Goal: Transaction & Acquisition: Obtain resource

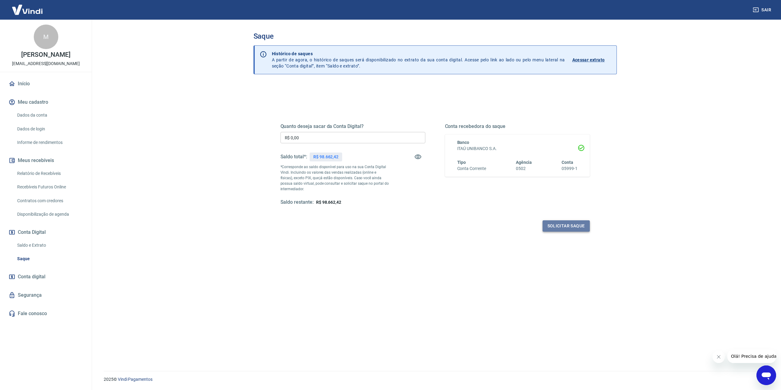
click at [560, 221] on button "Solicitar saque" at bounding box center [565, 225] width 47 height 11
drag, startPoint x: 309, startPoint y: 136, endPoint x: 245, endPoint y: 136, distance: 64.4
click at [257, 135] on div "Quanto deseja sacar da Conta Digital? R$ 0,00 ​ O valor do saque deve ser no mí…" at bounding box center [434, 246] width 363 height 324
type input "R$ 80.000,00"
click at [566, 227] on button "Solicitar saque" at bounding box center [565, 225] width 47 height 11
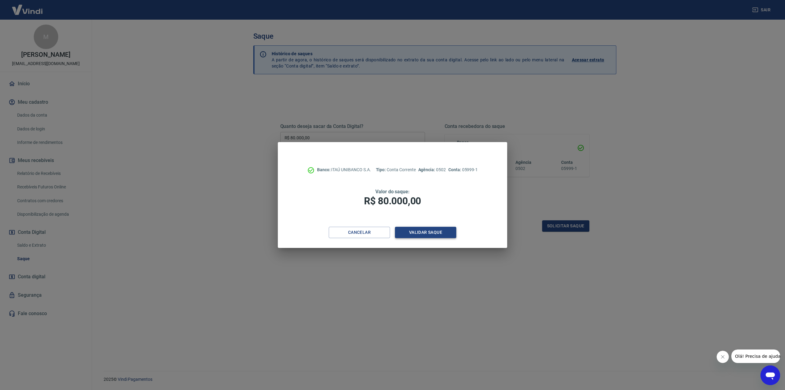
click at [414, 232] on button "Validar saque" at bounding box center [425, 232] width 61 height 11
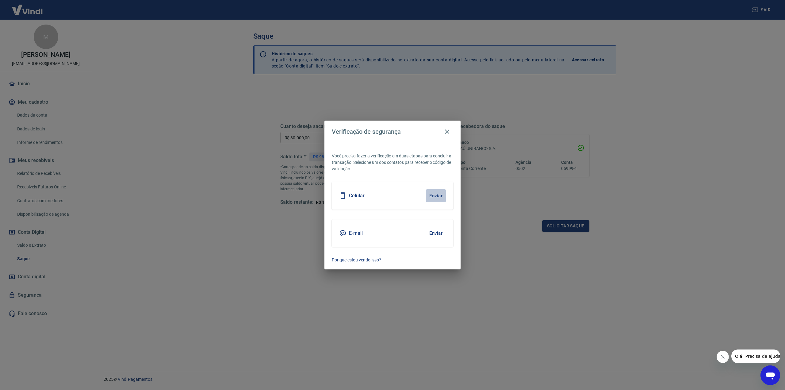
click at [434, 197] on button "Enviar" at bounding box center [436, 195] width 20 height 13
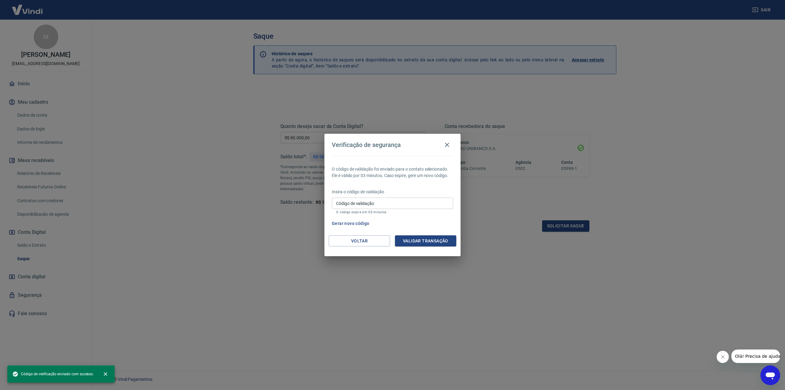
click at [396, 204] on input "Código de validação" at bounding box center [392, 203] width 121 height 11
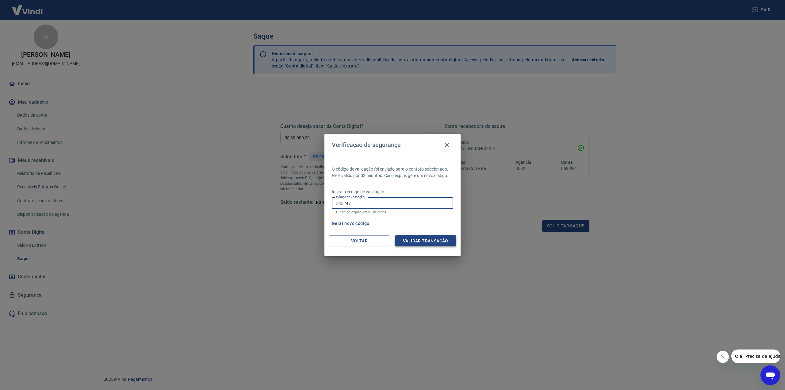
type input "545247"
click at [417, 238] on button "Validar transação" at bounding box center [425, 240] width 61 height 11
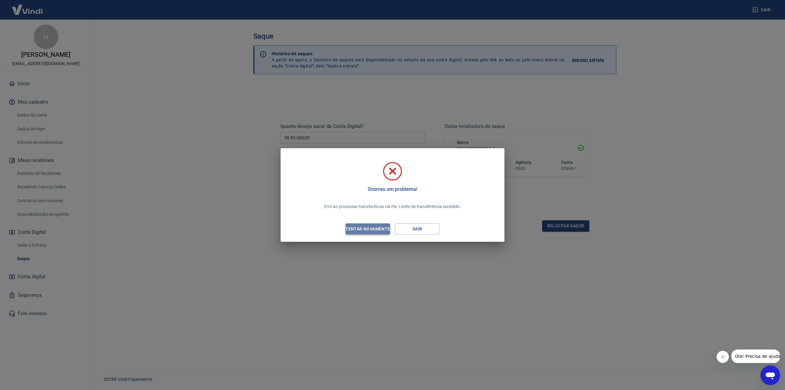
click at [371, 228] on div "Tentar novamente" at bounding box center [368, 229] width 60 height 8
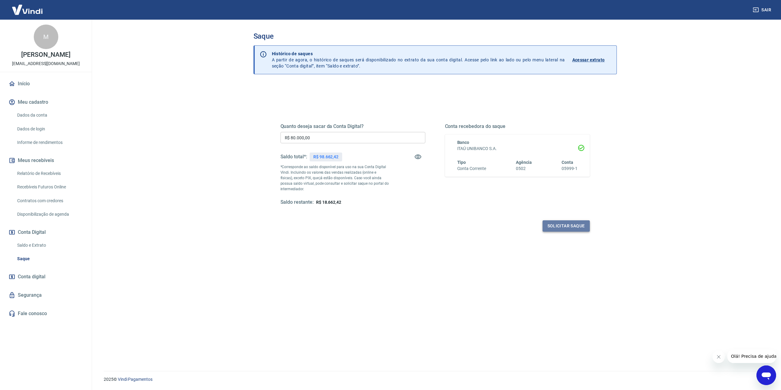
click at [559, 224] on button "Solicitar saque" at bounding box center [565, 225] width 47 height 11
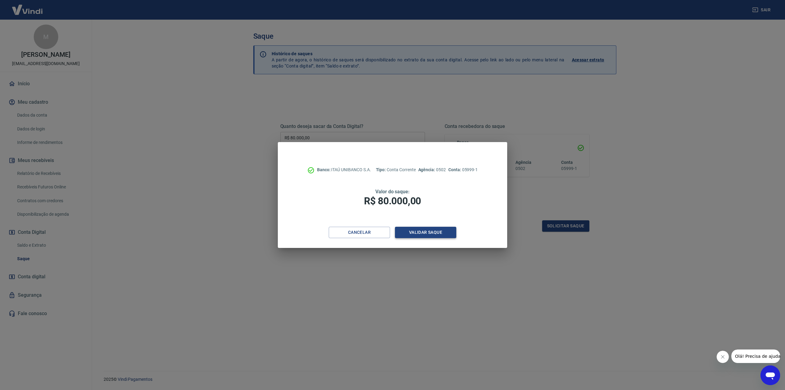
click at [440, 234] on div "Banco: ITAÚ UNIBANCO S.A. Tipo: Conta Corrente Agência: 0502 Conta: 05999-1 Val…" at bounding box center [392, 195] width 785 height 390
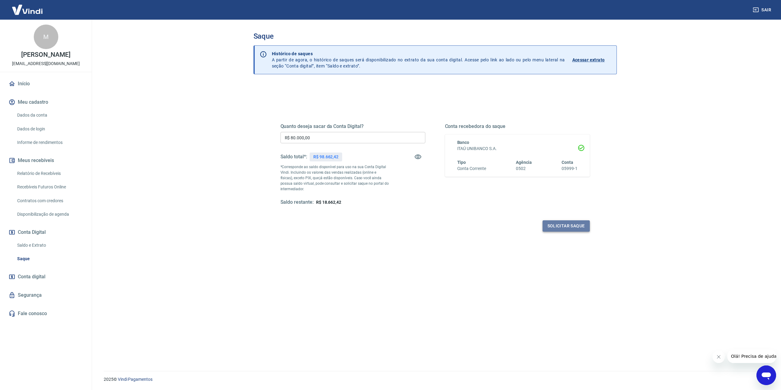
click at [563, 223] on button "Solicitar saque" at bounding box center [565, 225] width 47 height 11
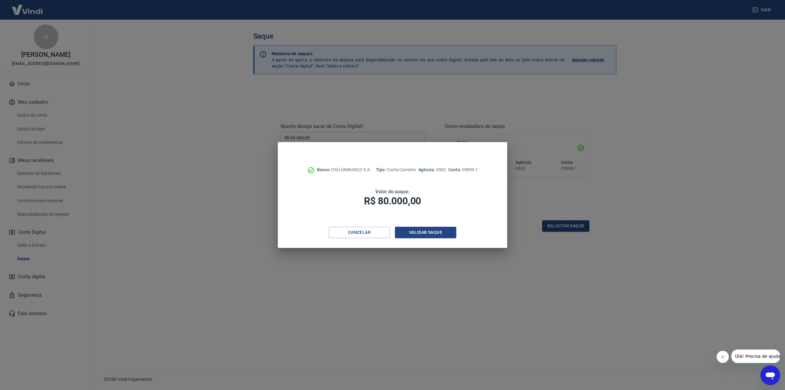
click at [457, 231] on div "Cancelar Validar saque" at bounding box center [392, 237] width 229 height 21
click at [453, 231] on button "Validar saque" at bounding box center [425, 232] width 61 height 11
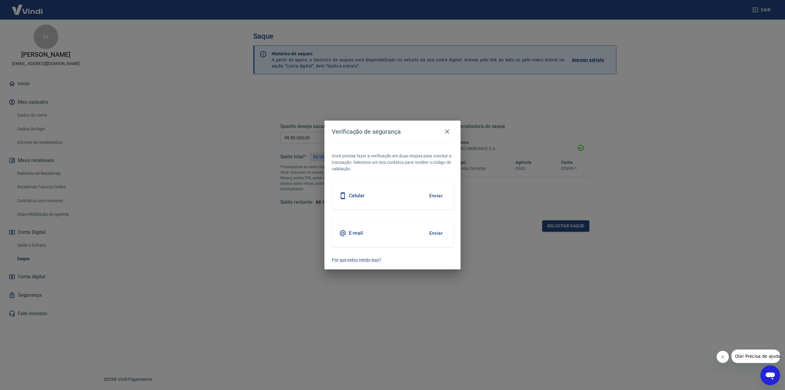
click at [436, 200] on button "Enviar" at bounding box center [436, 195] width 20 height 13
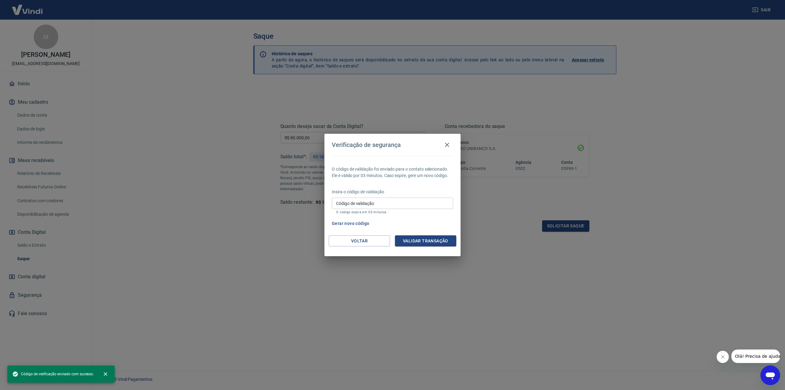
click at [385, 205] on input "Código de validação" at bounding box center [392, 203] width 121 height 11
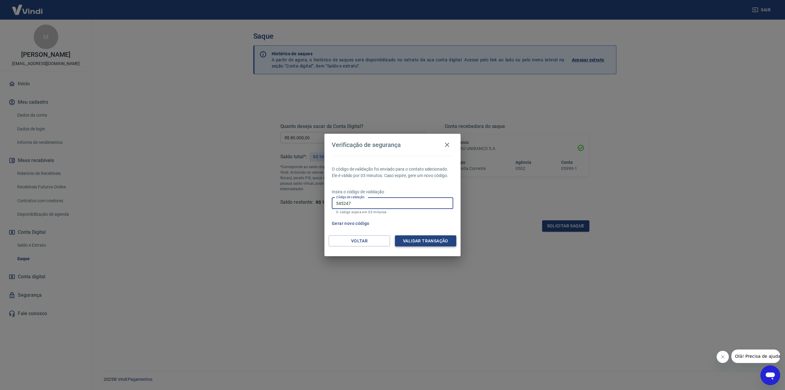
type input "545247"
click at [420, 241] on button "Validar transação" at bounding box center [425, 240] width 61 height 11
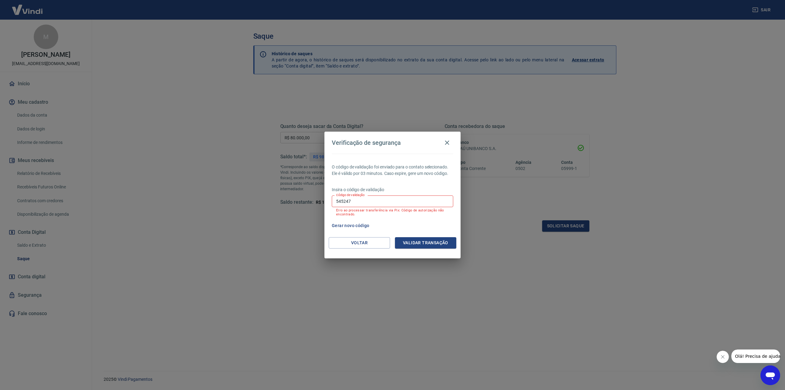
click at [364, 224] on button "Gerar novo código" at bounding box center [350, 225] width 43 height 11
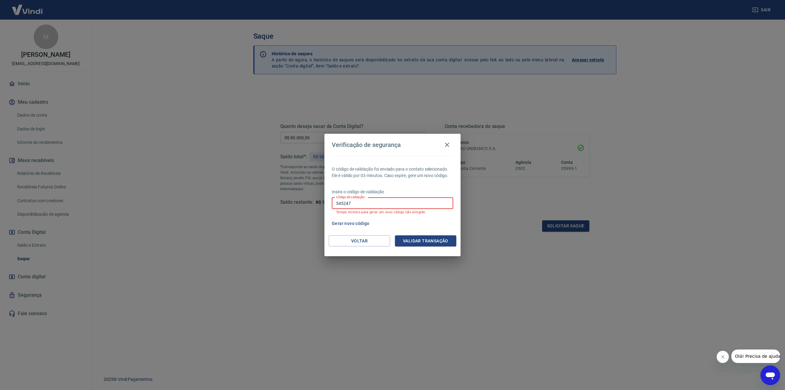
click at [371, 203] on input "545247" at bounding box center [392, 203] width 121 height 11
type input "379290"
click at [423, 240] on button "Validar transação" at bounding box center [425, 240] width 61 height 11
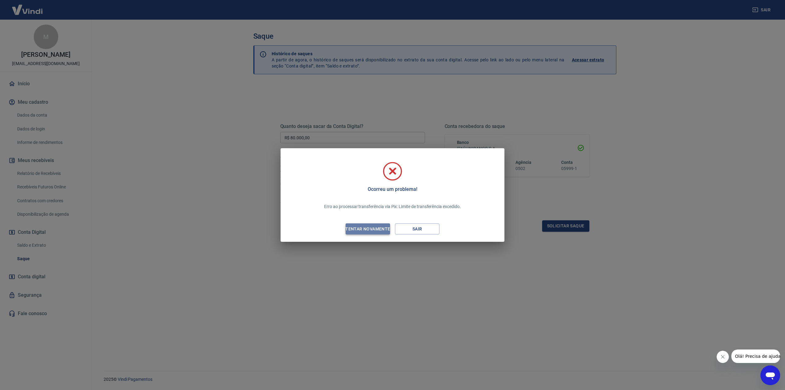
click at [375, 227] on div "Tentar novamente" at bounding box center [368, 229] width 60 height 8
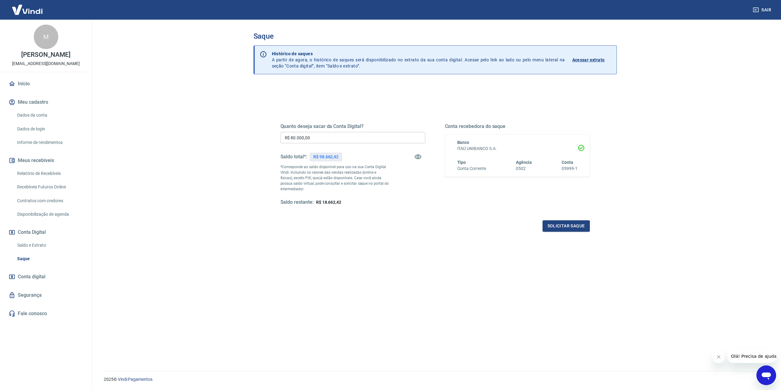
drag, startPoint x: 307, startPoint y: 135, endPoint x: 259, endPoint y: 134, distance: 48.5
click at [259, 134] on div "Quanto deseja sacar da Conta Digital? R$ 80.000,00 ​ Saldo total*: R$ 98.662,42…" at bounding box center [434, 246] width 363 height 324
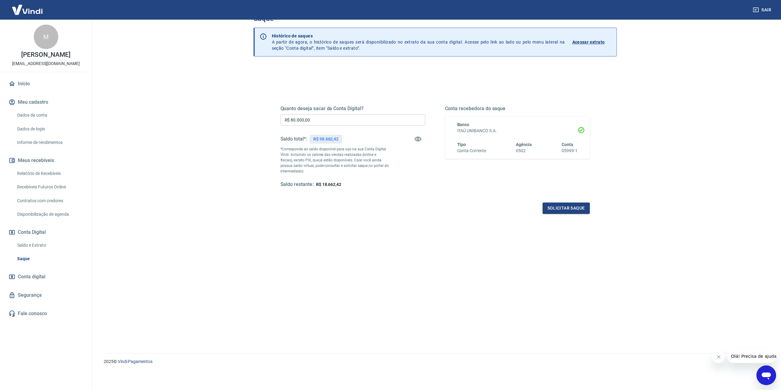
scroll to position [18, 0]
type input "R$ 50.000,00"
click at [574, 203] on button "Solicitar saque" at bounding box center [565, 207] width 47 height 11
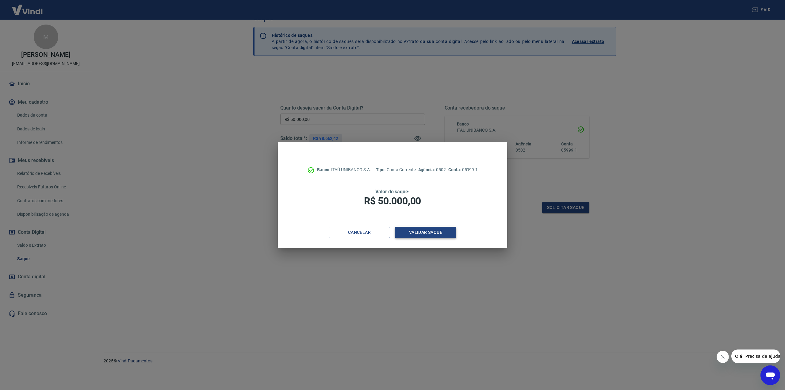
click at [430, 229] on button "Validar saque" at bounding box center [425, 232] width 61 height 11
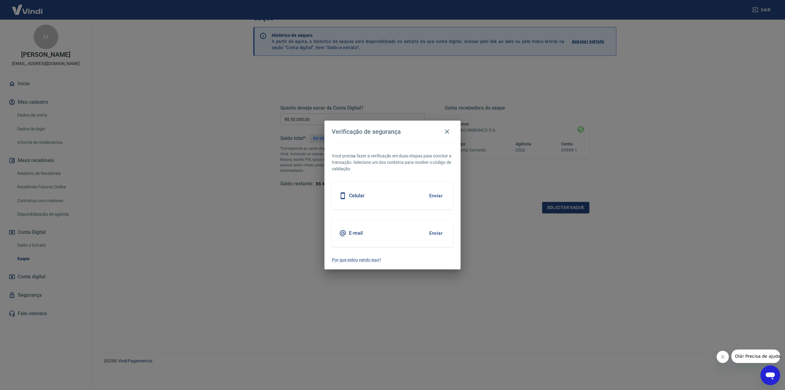
click at [399, 200] on div "Celular Enviar" at bounding box center [392, 196] width 121 height 28
click at [435, 194] on button "Enviar" at bounding box center [436, 195] width 20 height 13
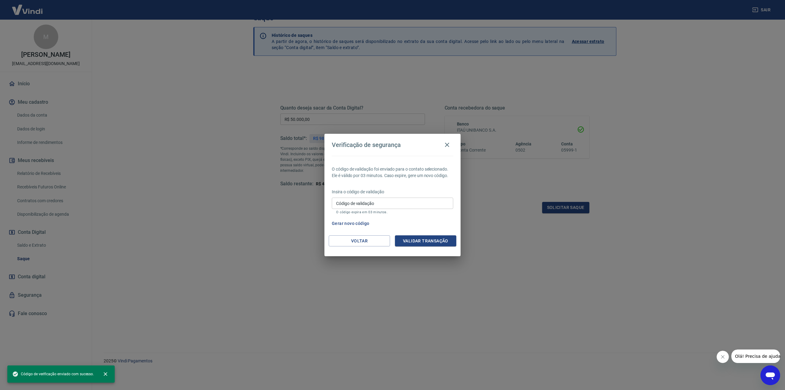
click at [363, 205] on input "Código de validação" at bounding box center [392, 203] width 121 height 11
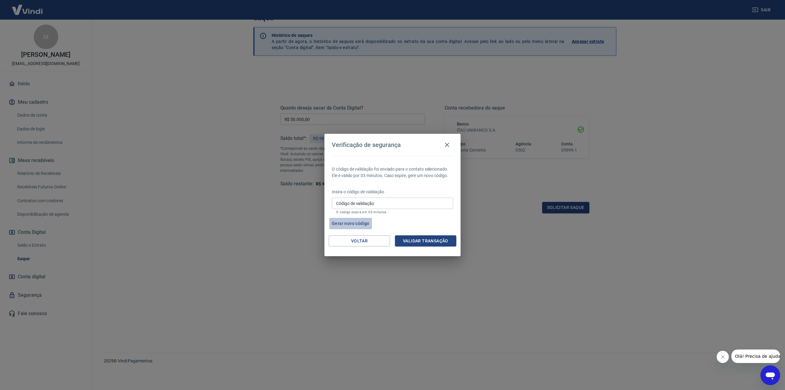
click at [360, 222] on button "Gerar novo código" at bounding box center [350, 223] width 43 height 11
click at [364, 206] on input "Código de validação" at bounding box center [392, 203] width 121 height 11
type input "252975"
click at [429, 244] on button "Validar transação" at bounding box center [425, 240] width 61 height 11
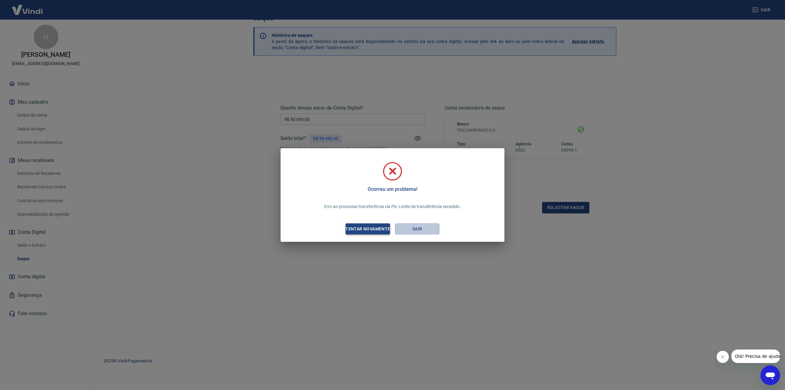
drag, startPoint x: 424, startPoint y: 231, endPoint x: 363, endPoint y: 231, distance: 60.7
click at [367, 261] on div "Ocorreu um problema! Erro ao processar transferência via Pix: Limite de transfe…" at bounding box center [392, 195] width 785 height 390
click at [363, 229] on div "Tentar novamente" at bounding box center [368, 229] width 60 height 8
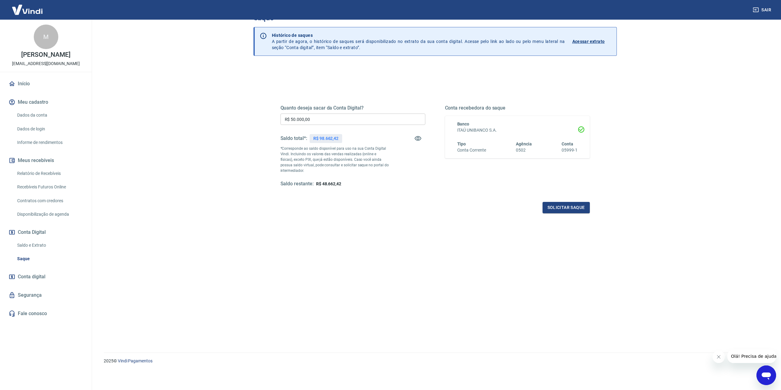
click at [242, 253] on div "Saque Histórico de saques A partir de agora, o histórico de saques será disponi…" at bounding box center [435, 173] width 393 height 344
click at [564, 203] on button "Solicitar saque" at bounding box center [565, 207] width 47 height 11
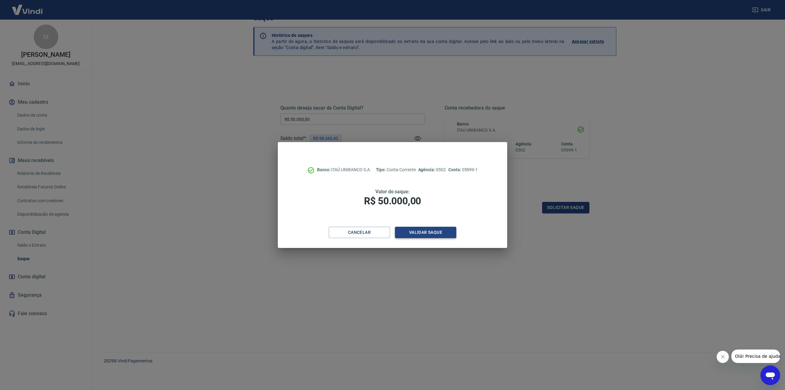
click at [423, 233] on button "Validar saque" at bounding box center [425, 232] width 61 height 11
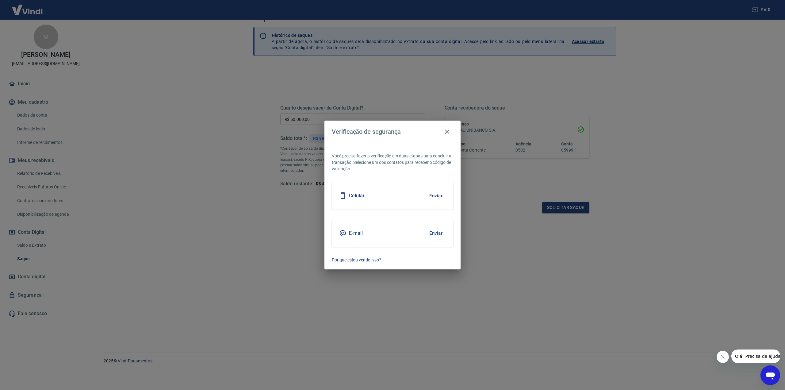
click at [433, 199] on button "Enviar" at bounding box center [436, 195] width 20 height 13
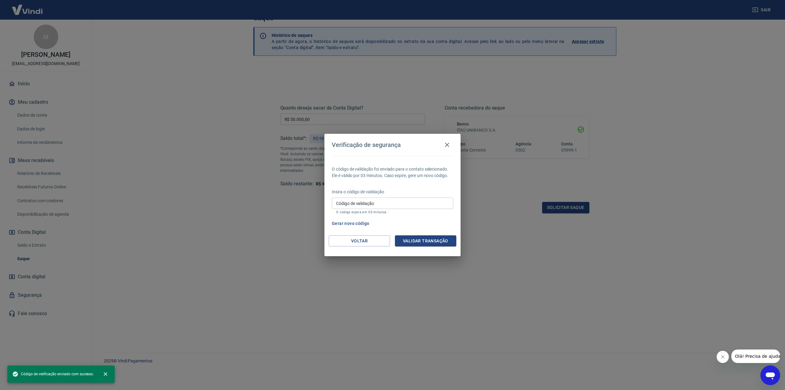
click at [360, 222] on button "Gerar novo código" at bounding box center [350, 223] width 43 height 11
click at [363, 204] on input "Código de validação" at bounding box center [392, 203] width 121 height 11
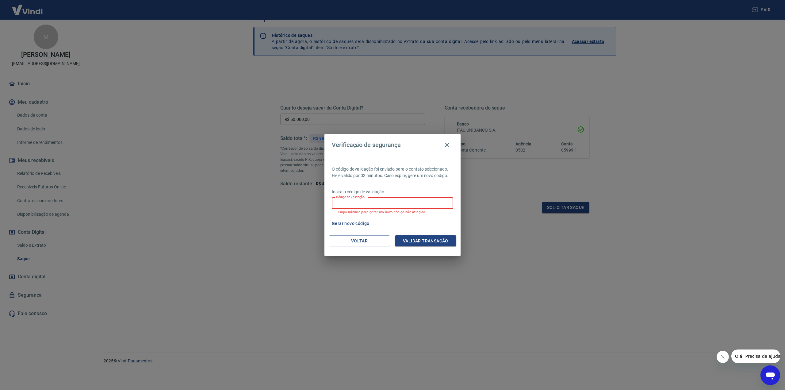
click at [361, 203] on input "Código de validação" at bounding box center [392, 203] width 121 height 11
type input "252975"
click at [425, 243] on button "Validar transação" at bounding box center [425, 240] width 61 height 11
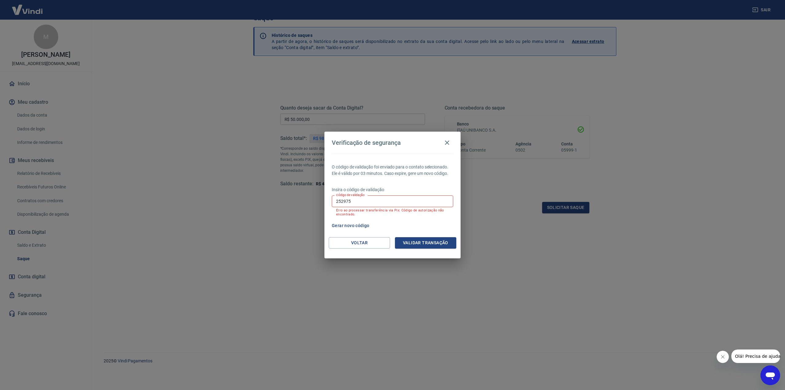
click at [359, 224] on button "Gerar novo código" at bounding box center [350, 225] width 43 height 11
click at [368, 202] on input "252975" at bounding box center [392, 200] width 121 height 11
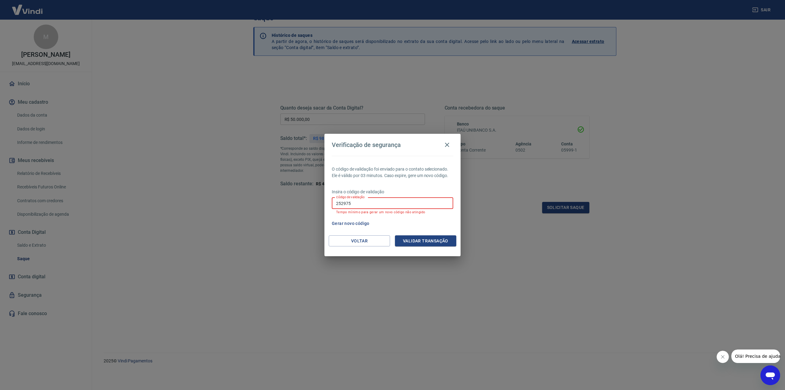
click at [368, 202] on input "252975" at bounding box center [392, 203] width 121 height 11
click at [370, 239] on button "Voltar" at bounding box center [359, 240] width 61 height 11
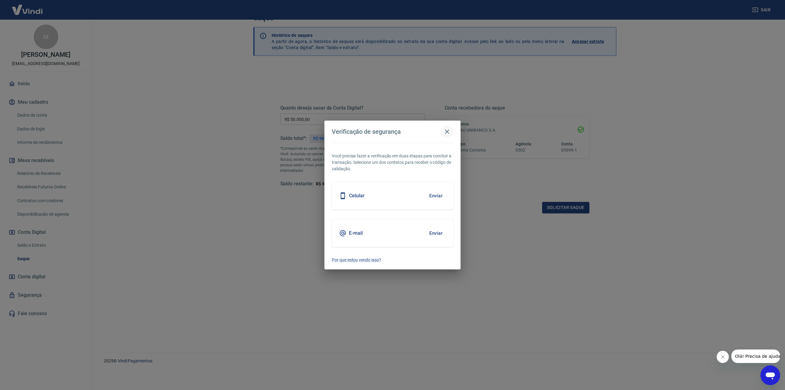
click at [449, 130] on icon "button" at bounding box center [447, 131] width 7 height 7
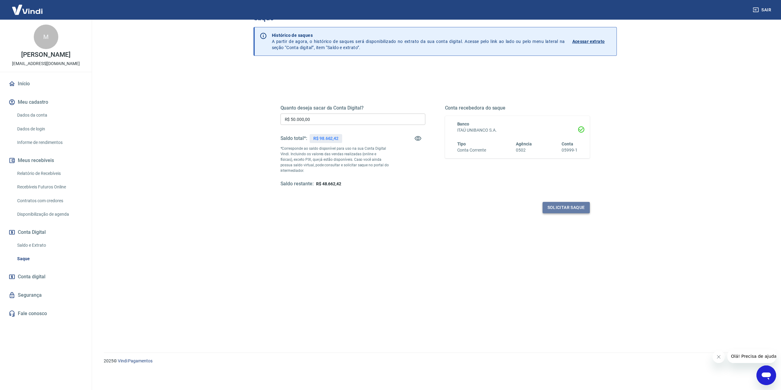
click at [562, 210] on button "Solicitar saque" at bounding box center [565, 207] width 47 height 11
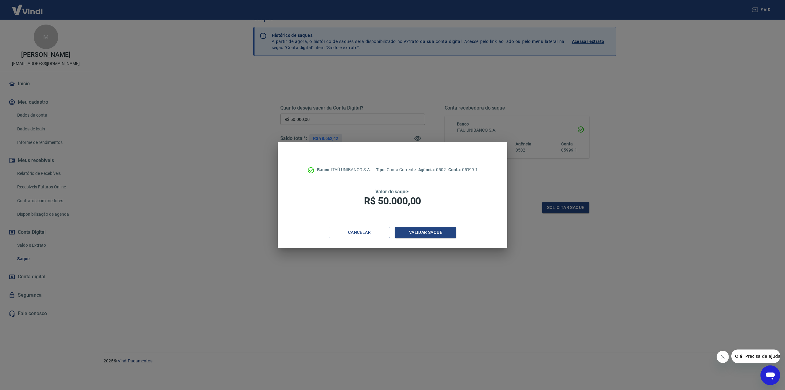
click at [328, 198] on h1 "R$ 50.000,00" at bounding box center [392, 201] width 180 height 12
click at [337, 196] on h1 "R$ 50.000,00" at bounding box center [392, 201] width 180 height 12
click at [431, 240] on div "Cancelar Validar saque" at bounding box center [392, 237] width 229 height 21
click at [431, 234] on button "Validar saque" at bounding box center [425, 232] width 61 height 11
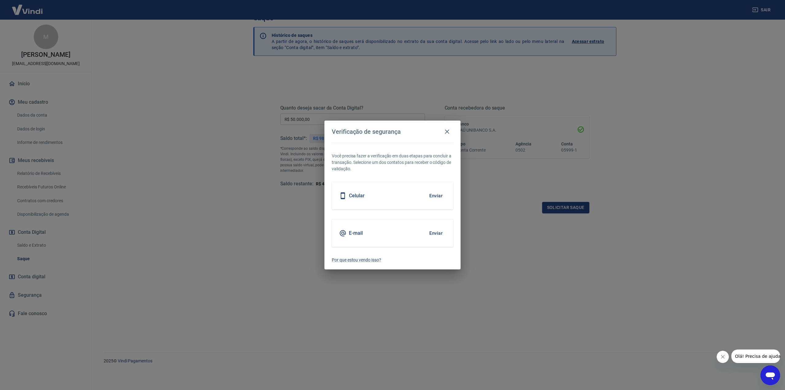
click at [436, 193] on button "Enviar" at bounding box center [436, 195] width 20 height 13
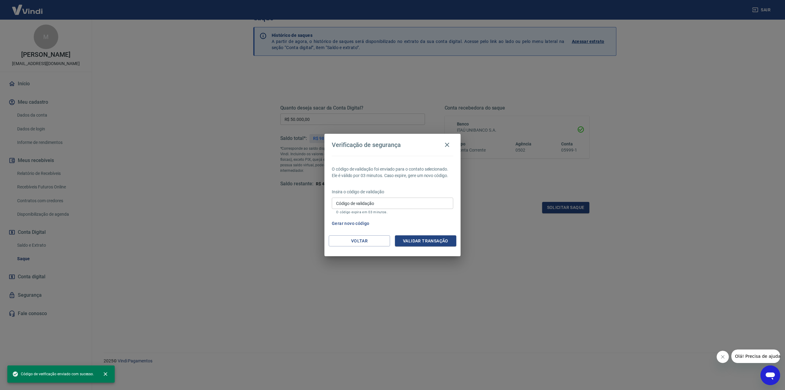
click at [366, 205] on input "Código de validação" at bounding box center [392, 203] width 121 height 11
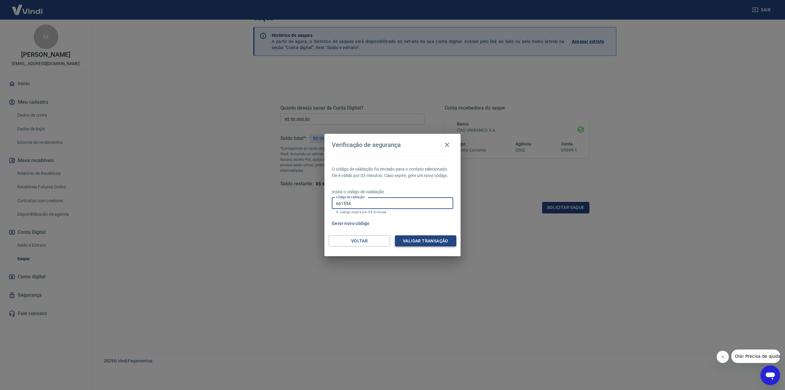
type input "661554"
click at [422, 236] on button "Validar transação" at bounding box center [425, 240] width 61 height 11
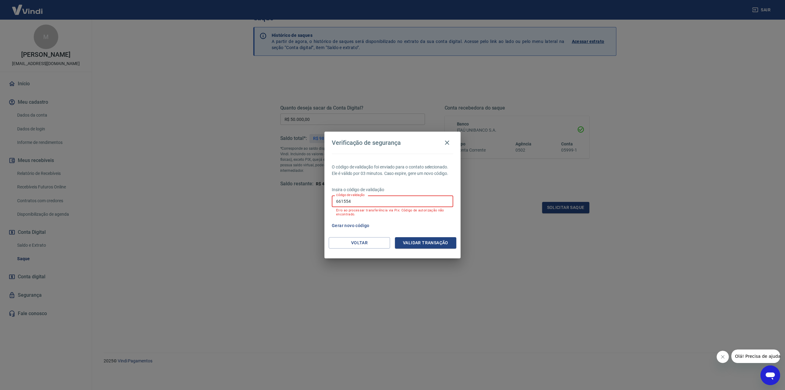
click at [383, 202] on input "661554" at bounding box center [392, 200] width 121 height 11
click at [353, 224] on button "Gerar novo código" at bounding box center [350, 225] width 43 height 11
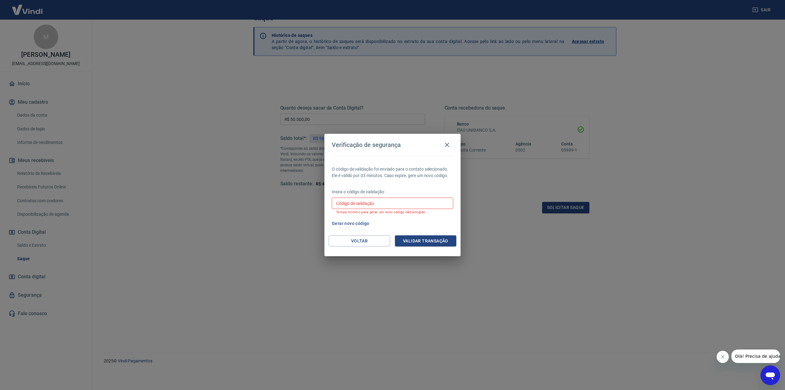
click at [364, 200] on div "Código de validação Código de validação Tempo mínimo para gerar um novo código …" at bounding box center [392, 206] width 121 height 17
type input "661554"
click at [427, 241] on button "Validar transação" at bounding box center [425, 240] width 61 height 11
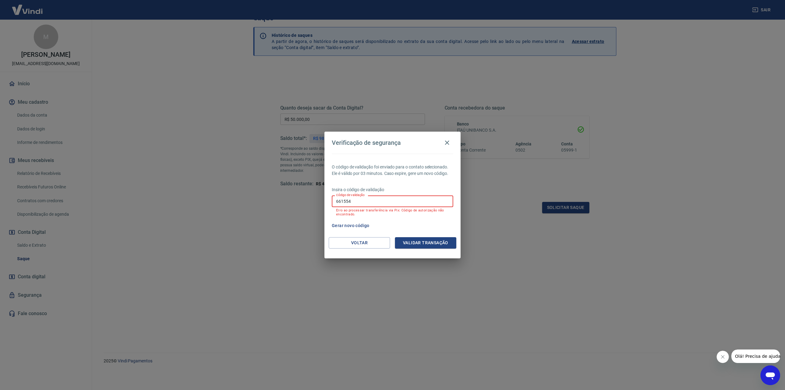
click at [409, 201] on input "661554" at bounding box center [392, 200] width 121 height 11
click at [352, 225] on button "Gerar novo código" at bounding box center [350, 225] width 43 height 11
click at [364, 199] on input "Código de validação" at bounding box center [392, 200] width 121 height 11
click at [362, 240] on button "Voltar" at bounding box center [359, 242] width 61 height 11
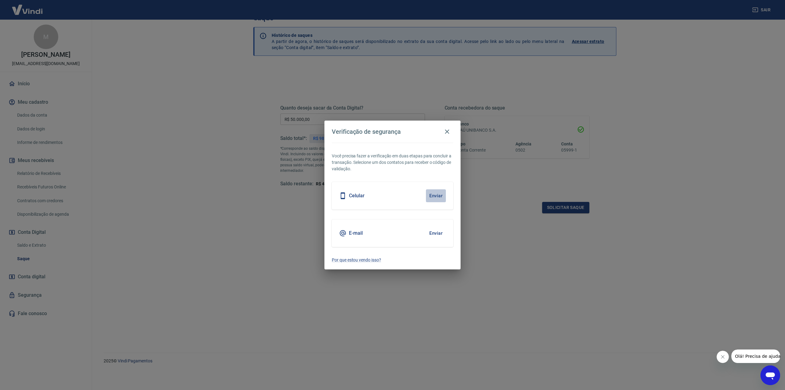
click at [435, 194] on button "Enviar" at bounding box center [436, 195] width 20 height 13
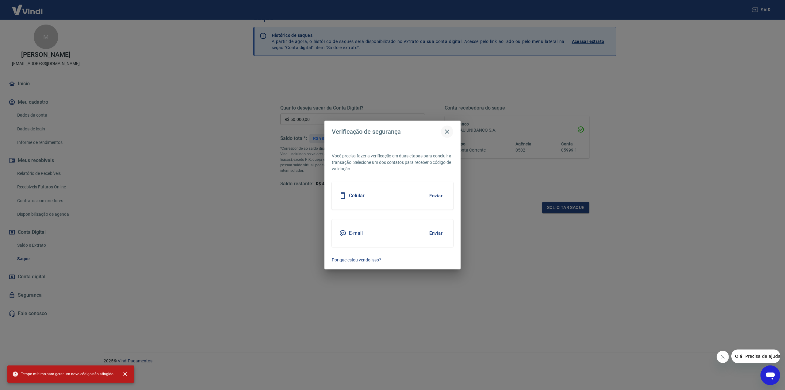
click at [446, 130] on icon "button" at bounding box center [447, 131] width 4 height 4
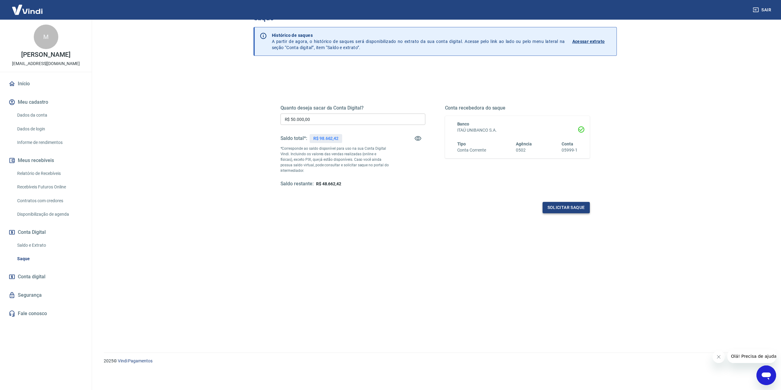
click at [573, 210] on button "Solicitar saque" at bounding box center [565, 207] width 47 height 11
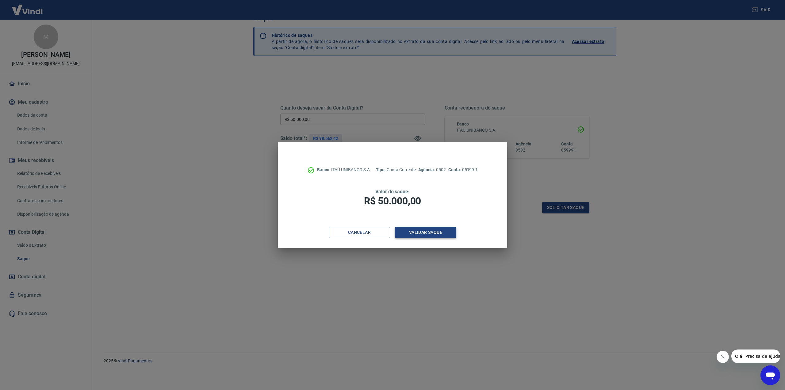
click at [413, 230] on button "Validar saque" at bounding box center [425, 232] width 61 height 11
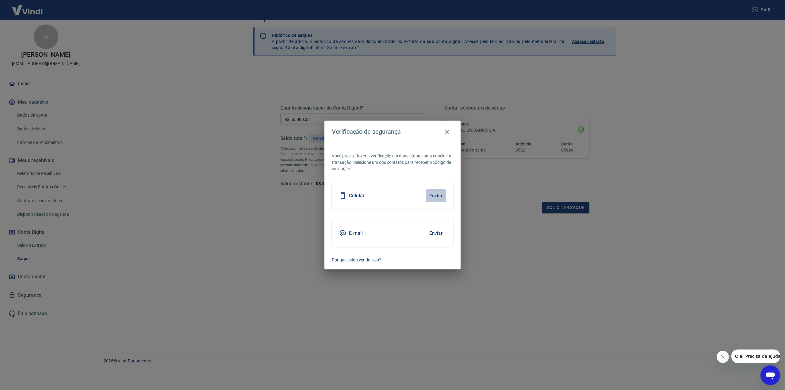
click at [432, 195] on button "Enviar" at bounding box center [436, 195] width 20 height 13
click at [434, 194] on button "Enviar" at bounding box center [436, 195] width 20 height 13
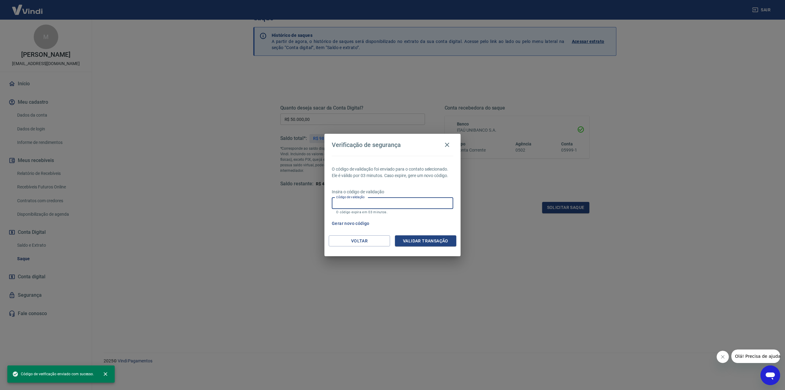
click at [370, 205] on input "Código de validação" at bounding box center [392, 203] width 121 height 11
click at [357, 220] on button "Gerar novo código" at bounding box center [350, 223] width 43 height 11
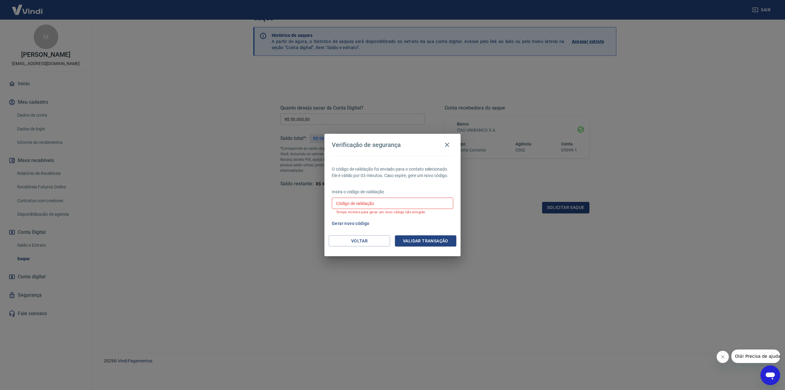
click at [361, 202] on input "Código de validação" at bounding box center [392, 203] width 121 height 11
type input "282761"
click at [430, 241] on button "Validar transação" at bounding box center [425, 240] width 61 height 11
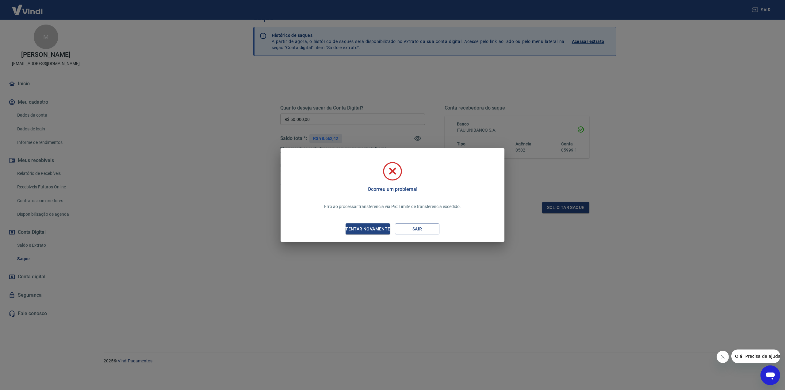
click at [377, 182] on div "Ocorreu um problema!" at bounding box center [392, 174] width 49 height 37
click at [426, 204] on p "Erro ao processar transferência via Pix: Limite de transferência excedido." at bounding box center [392, 206] width 137 height 6
click at [425, 206] on p "Erro ao processar transferência via Pix: Limite de transferência excedido." at bounding box center [392, 206] width 137 height 6
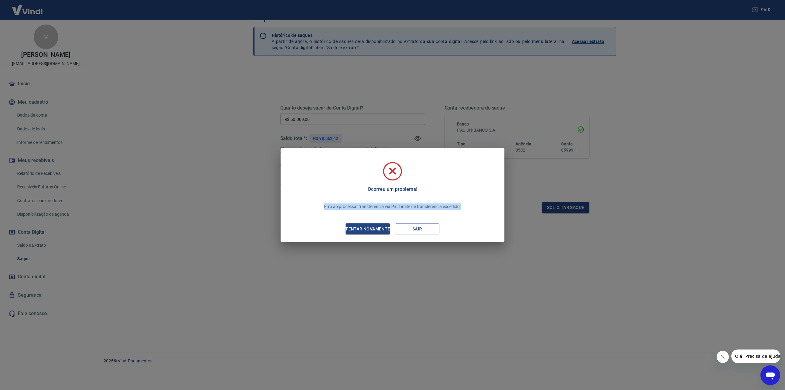
click at [425, 206] on p "Erro ao processar transferência via Pix: Limite de transferência excedido." at bounding box center [392, 206] width 137 height 6
click at [407, 207] on p "Erro ao processar transferência via Pix: Limite de transferência excedido." at bounding box center [392, 206] width 137 height 6
click at [388, 199] on div "Erro ao processar transferência via Pix: Limite de transferência excedido." at bounding box center [392, 206] width 151 height 19
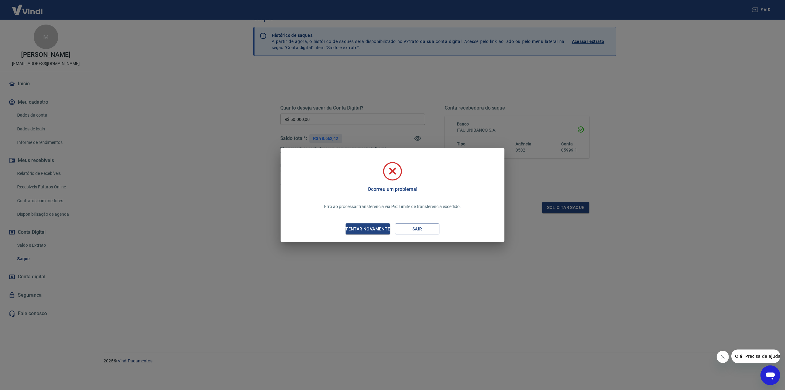
click at [389, 205] on p "Erro ao processar transferência via Pix: Limite de transferência excedido." at bounding box center [392, 206] width 137 height 6
click at [394, 188] on h5 "Ocorreu um problema!" at bounding box center [392, 189] width 49 height 6
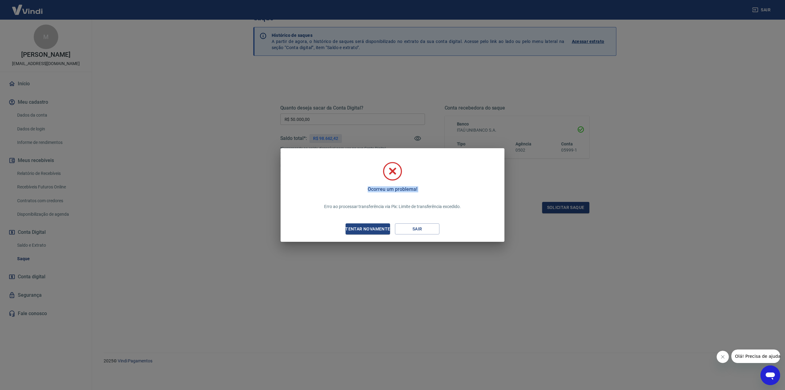
click at [394, 188] on h5 "Ocorreu um problema!" at bounding box center [392, 189] width 49 height 6
click at [361, 229] on div "Tentar novamente" at bounding box center [368, 229] width 60 height 8
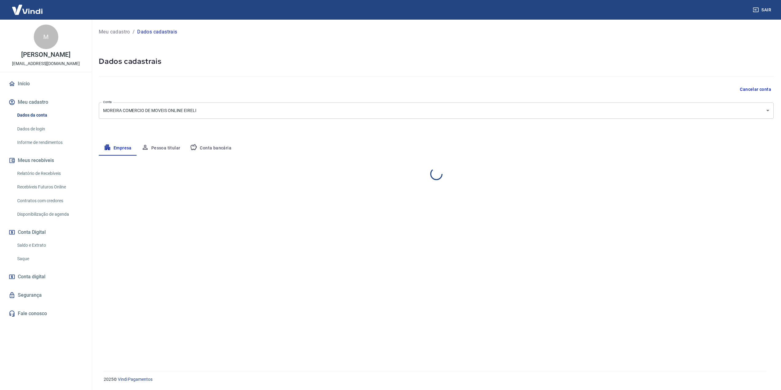
select select "SP"
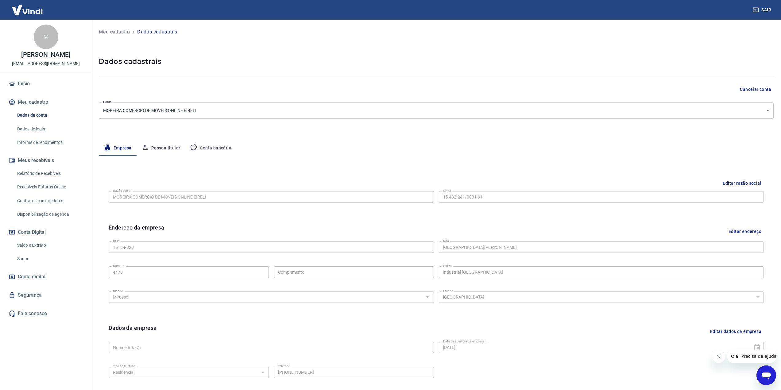
click at [38, 249] on link "Saldo e Extrato" at bounding box center [50, 245] width 70 height 13
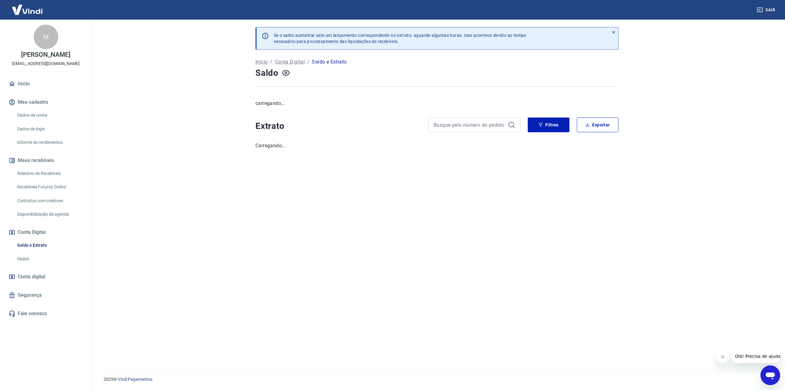
click at [39, 256] on link "Saque" at bounding box center [50, 258] width 70 height 13
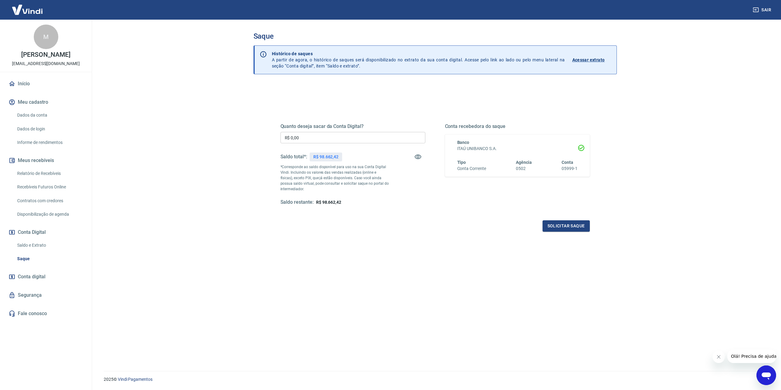
click at [33, 295] on link "Segurança" at bounding box center [45, 294] width 77 height 13
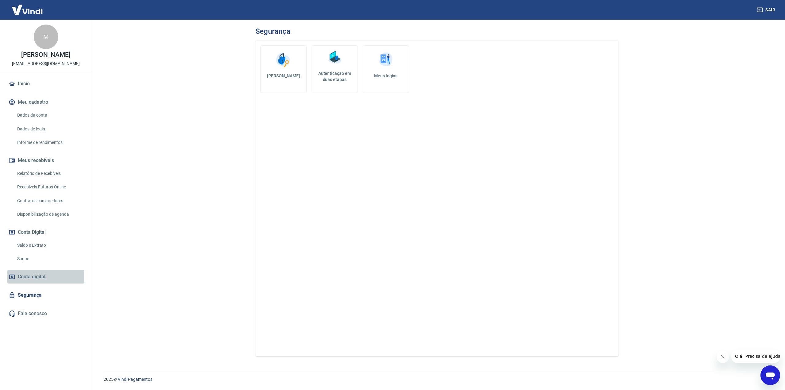
click at [35, 281] on span "Conta digital" at bounding box center [32, 276] width 28 height 9
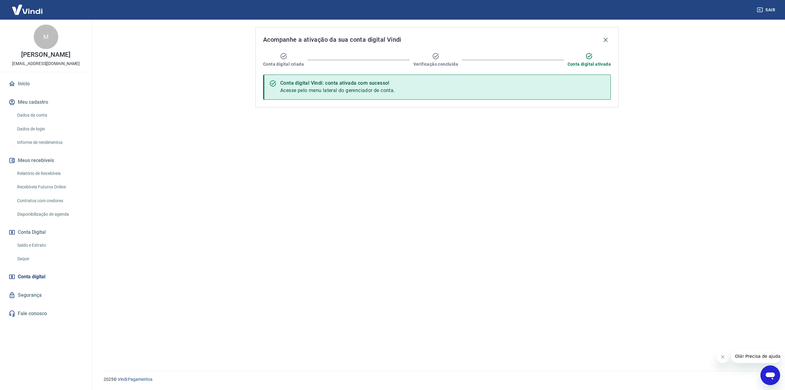
click at [40, 311] on link "Fale conosco" at bounding box center [45, 313] width 77 height 13
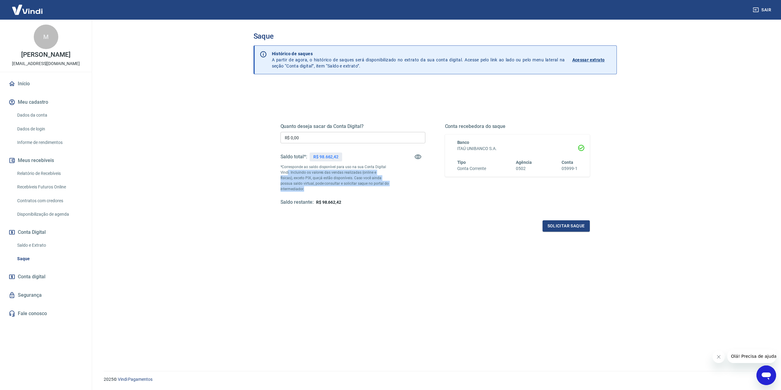
drag, startPoint x: 287, startPoint y: 171, endPoint x: 374, endPoint y: 188, distance: 88.7
click at [374, 188] on p "*Corresponde ao saldo disponível para uso na sua Conta Digital Vindi. Incluindo…" at bounding box center [334, 178] width 109 height 28
click at [361, 187] on p "*Corresponde ao saldo disponível para uso na sua Conta Digital Vindi. Incluindo…" at bounding box center [334, 178] width 109 height 28
drag, startPoint x: 329, startPoint y: 190, endPoint x: 343, endPoint y: 183, distance: 15.2
click at [343, 183] on p "*Corresponde ao saldo disponível para uso na sua Conta Digital Vindi. Incluindo…" at bounding box center [334, 178] width 109 height 28
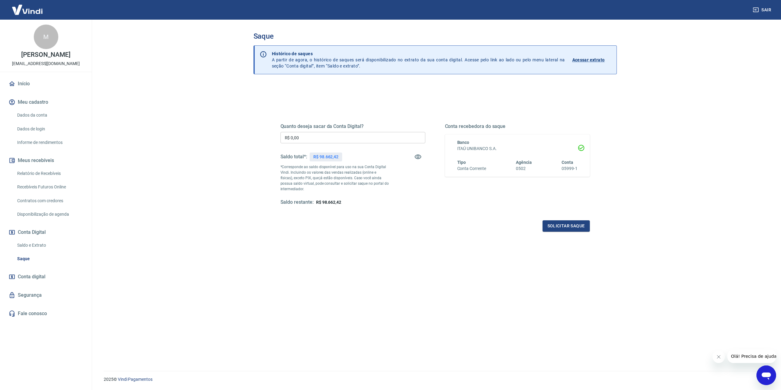
click at [179, 226] on main "Saque Histórico de saques A partir de agora, o histórico de saques será disponi…" at bounding box center [435, 205] width 692 height 370
click at [42, 315] on link "Fale conosco" at bounding box center [45, 313] width 77 height 13
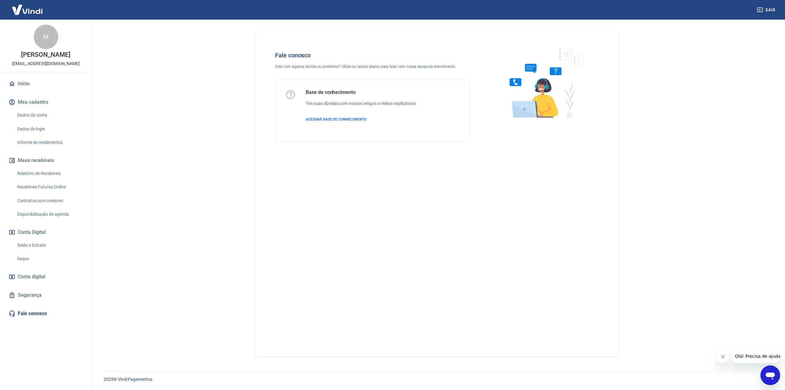
click at [338, 114] on div "Base de conhecimento Tire suas dúvidas com nossos artigos e vídeos explicativos…" at bounding box center [361, 110] width 111 height 43
click at [338, 116] on div "Base de conhecimento Tire suas dúvidas com nossos artigos e vídeos explicativos…" at bounding box center [361, 110] width 111 height 43
drag, startPoint x: 338, startPoint y: 116, endPoint x: 344, endPoint y: 117, distance: 6.0
click at [343, 117] on div "Base de conhecimento Tire suas dúvidas com nossos artigos e vídeos explicativos…" at bounding box center [361, 110] width 111 height 43
click at [344, 117] on span "ACESSAR BASE DE CONHECIMENTO" at bounding box center [336, 119] width 61 height 4
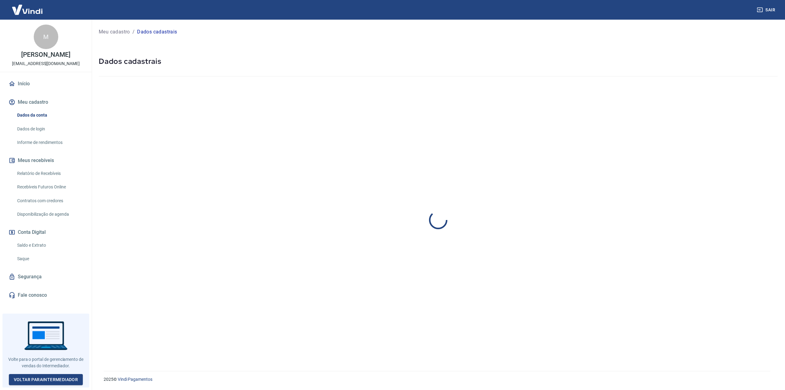
select select "SP"
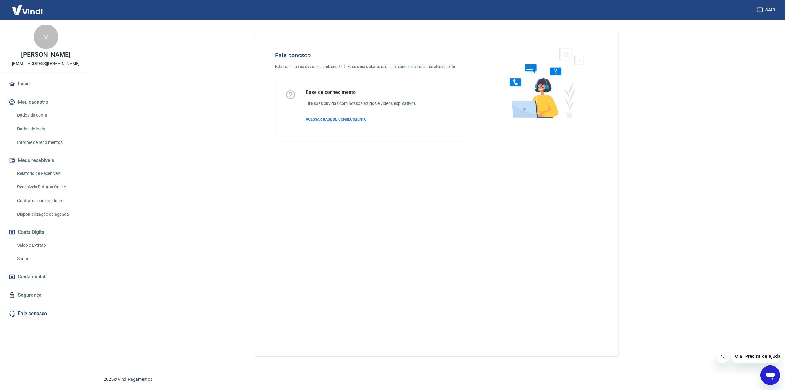
click at [326, 120] on span "ACESSAR BASE DE CONHECIMENTO" at bounding box center [336, 119] width 61 height 4
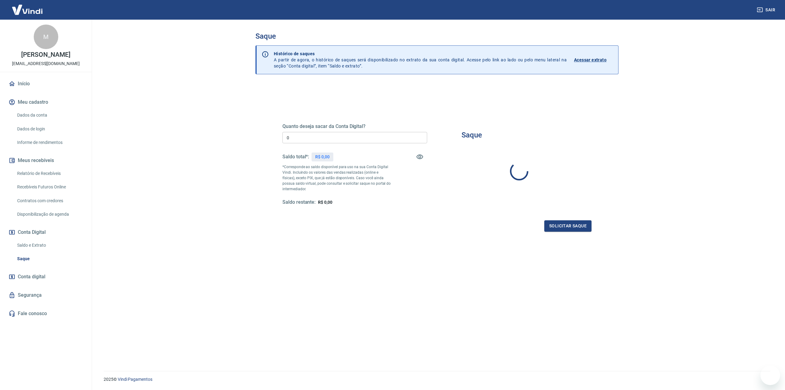
type input "R$ 0,00"
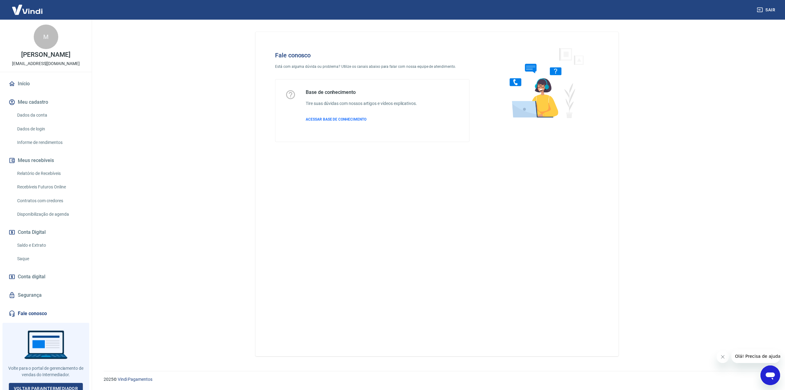
click at [772, 375] on icon "Abrir janela de mensagens" at bounding box center [770, 375] width 9 height 7
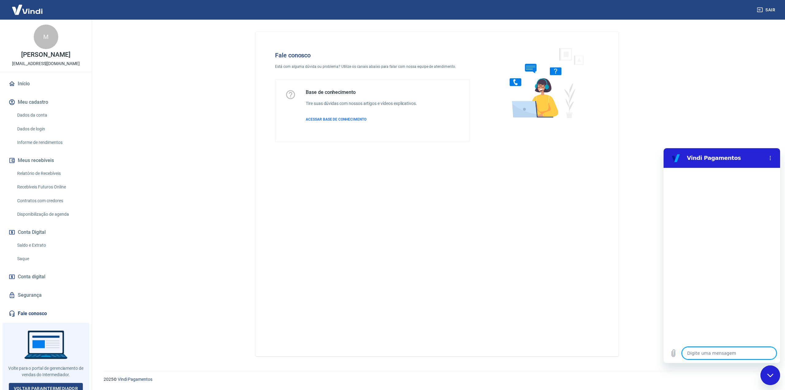
click at [708, 355] on textarea at bounding box center [729, 353] width 94 height 12
type textarea "b"
type textarea "x"
type textarea "bo"
type textarea "x"
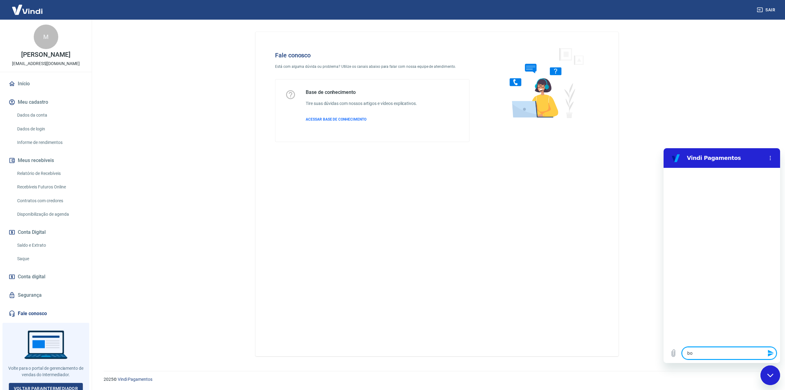
type textarea "boa"
type textarea "x"
type textarea "boa"
type textarea "x"
type textarea "boa t"
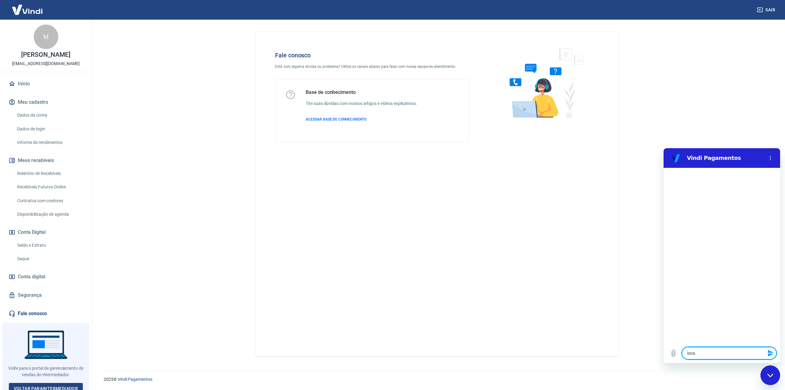
type textarea "x"
type textarea "boa ta"
type textarea "x"
type textarea "boa tar"
type textarea "x"
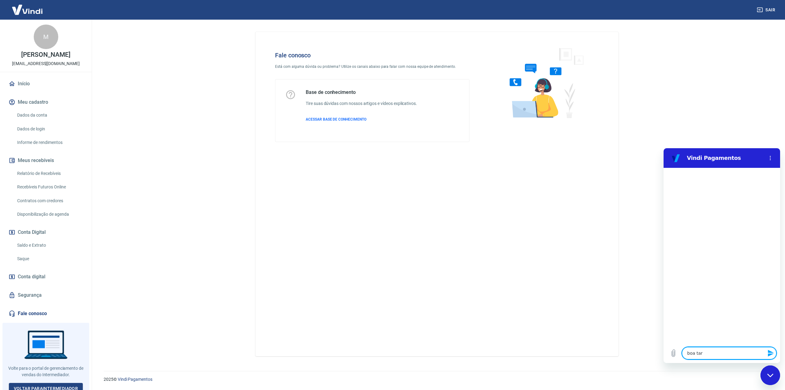
type textarea "boa tard"
type textarea "x"
type textarea "boa tarde"
type textarea "x"
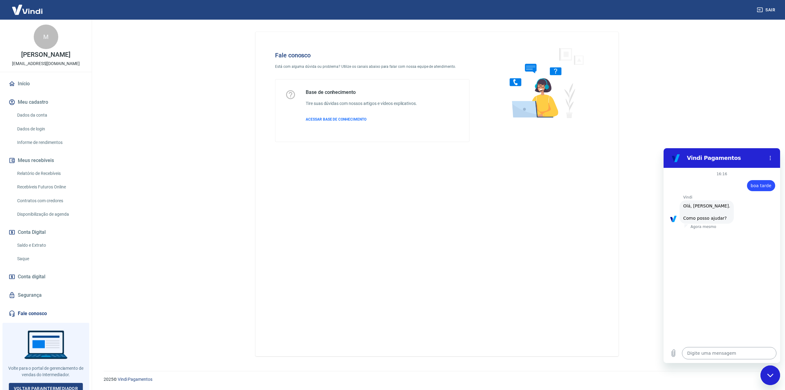
scroll to position [14, 0]
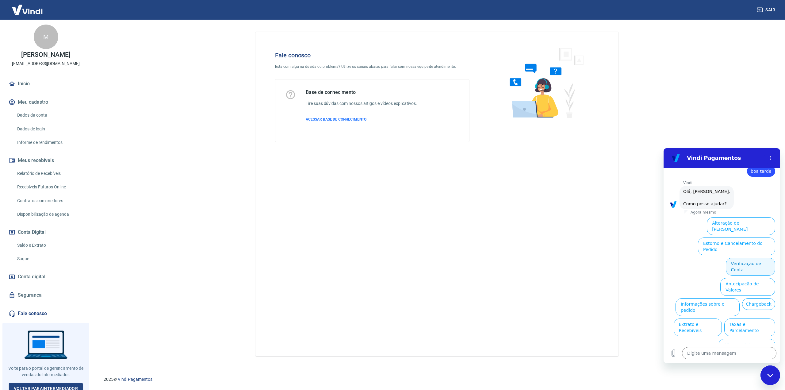
click at [743, 258] on button "Verificação de Conta" at bounding box center [750, 267] width 49 height 18
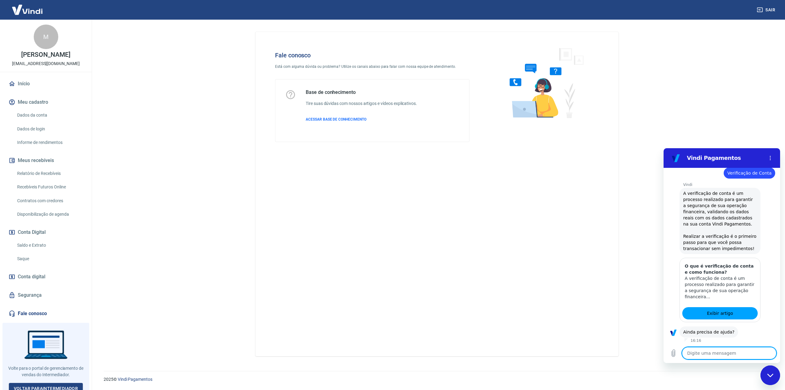
scroll to position [75, 0]
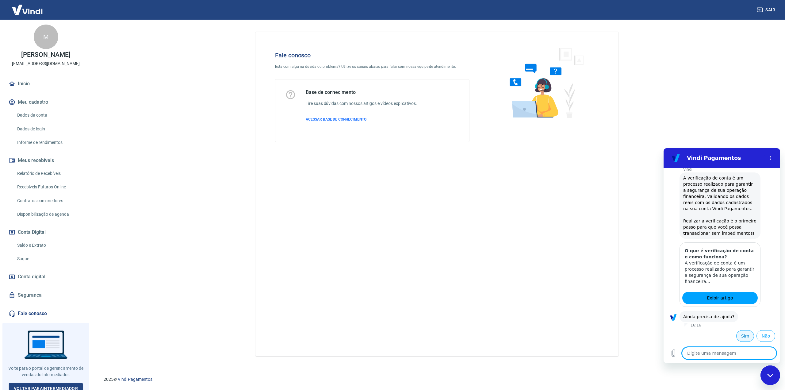
click at [739, 338] on button "Sim" at bounding box center [746, 336] width 18 height 12
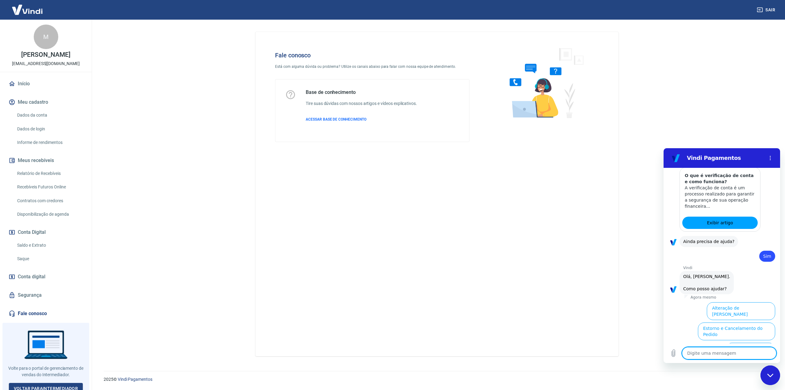
scroll to position [235, 0]
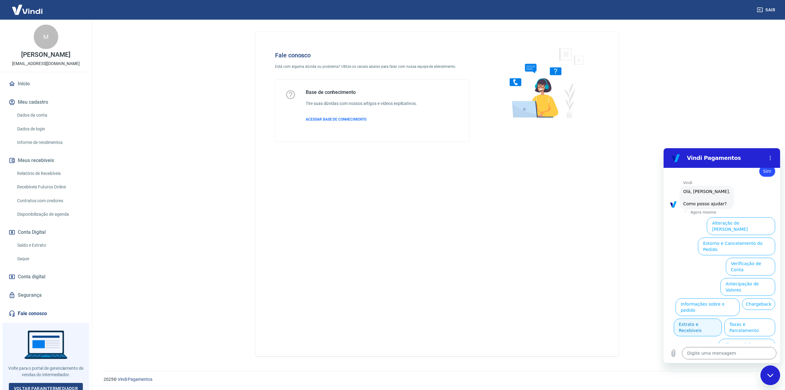
click at [722, 318] on button "Extrato e Recebíveis" at bounding box center [698, 327] width 48 height 18
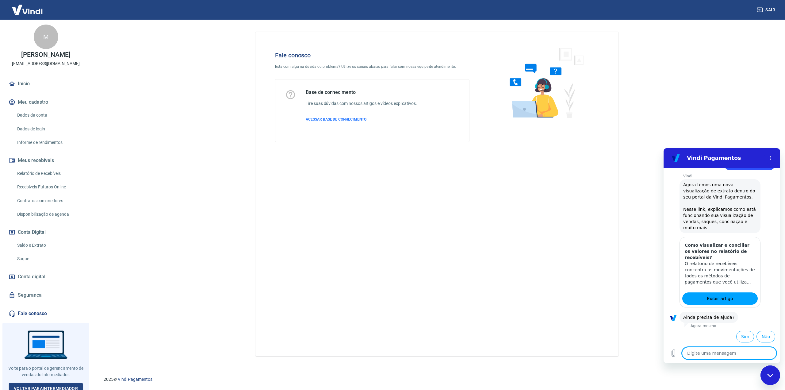
scroll to position [290, 0]
click at [748, 337] on button "Sim" at bounding box center [746, 336] width 18 height 12
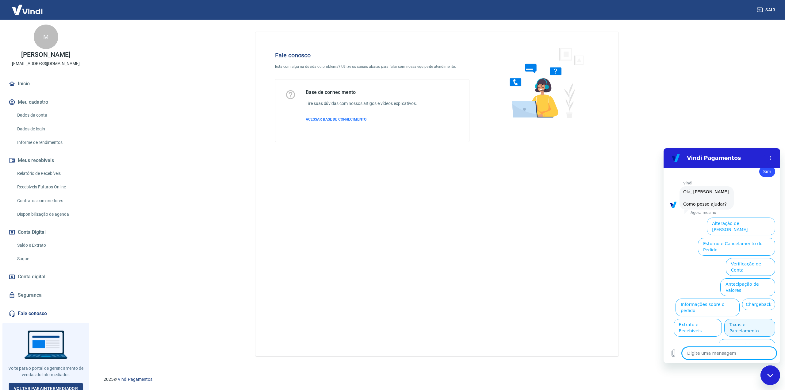
scroll to position [450, 0]
click at [741, 222] on button "Alteração de [PERSON_NAME]" at bounding box center [741, 226] width 68 height 18
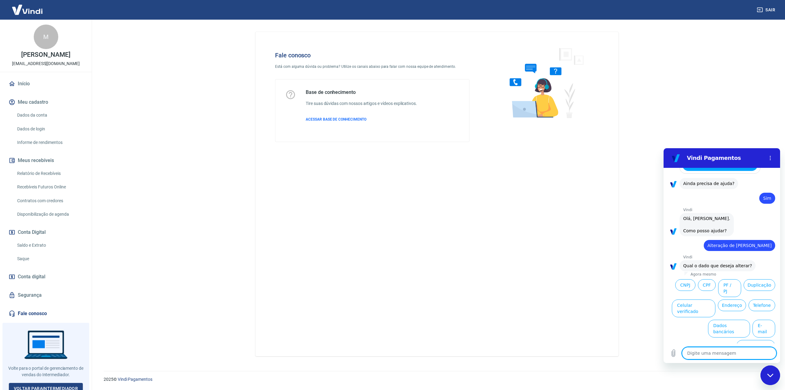
scroll to position [429, 0]
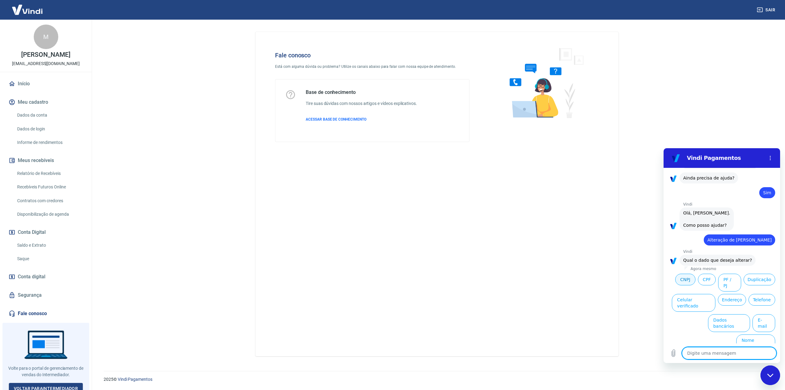
click at [696, 276] on button "CNPJ" at bounding box center [685, 280] width 20 height 12
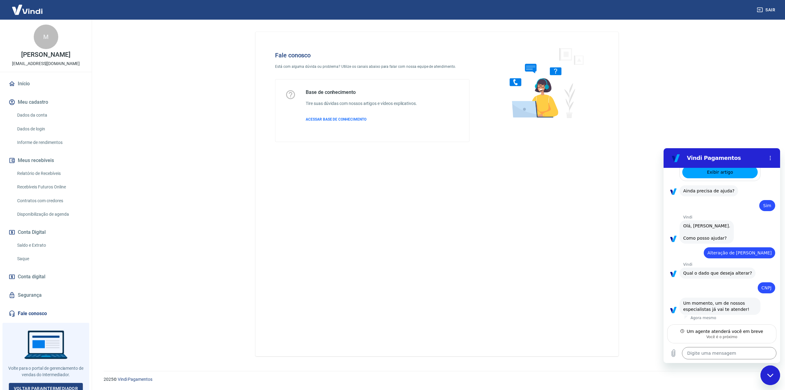
scroll to position [416, 0]
type textarea "x"
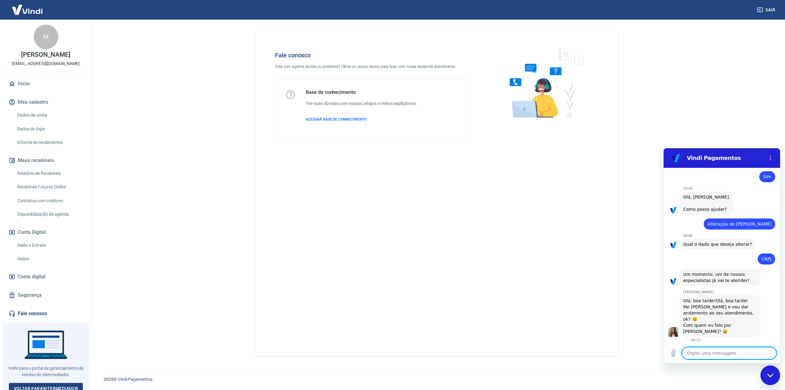
scroll to position [445, 0]
click at [723, 348] on textarea at bounding box center [729, 353] width 94 height 12
type textarea "m"
type textarea "x"
type textarea "ma"
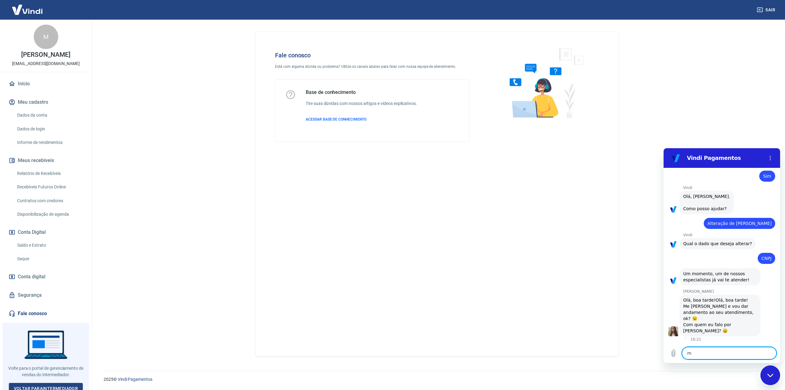
type textarea "x"
type textarea "mar"
type textarea "x"
type textarea "marc"
type textarea "x"
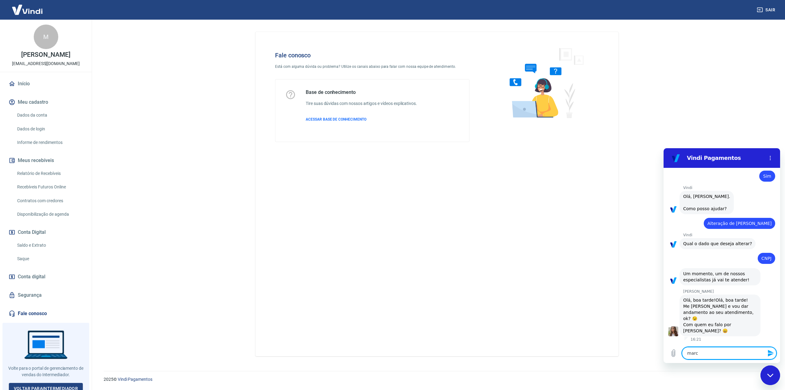
type textarea "marce"
type textarea "x"
type textarea "[PERSON_NAME]"
type textarea "x"
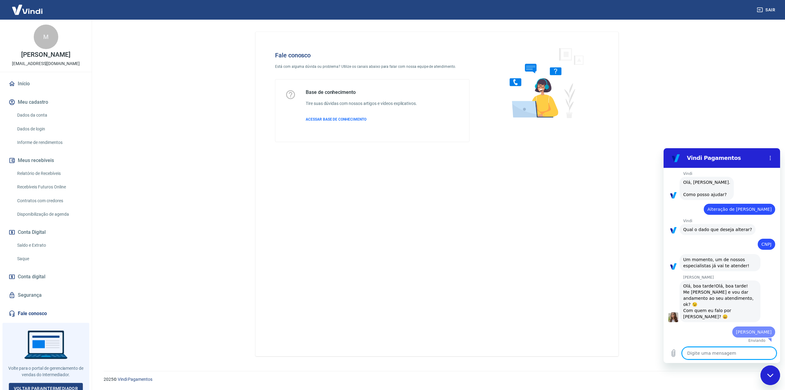
type textarea "x"
click at [719, 355] on textarea at bounding box center [729, 353] width 94 height 12
paste textarea "Olá boa tarde! Estou tentando realizar um saque e não estou conseguindo pq fala…"
type textarea "Olá boa tarde! Estou tentando realizar um saque e não estou conseguindo pq fala…"
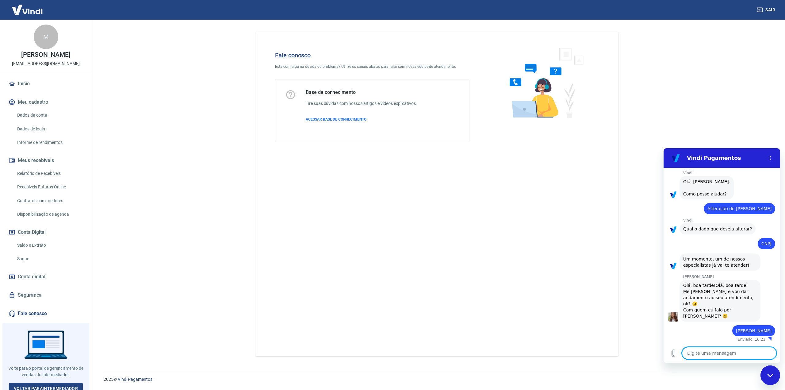
type textarea "x"
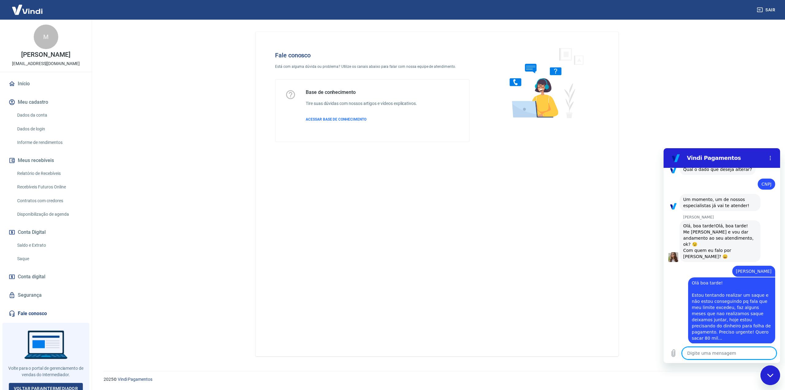
scroll to position [521, 0]
click at [676, 353] on icon "Carregar arquivo" at bounding box center [673, 352] width 7 height 7
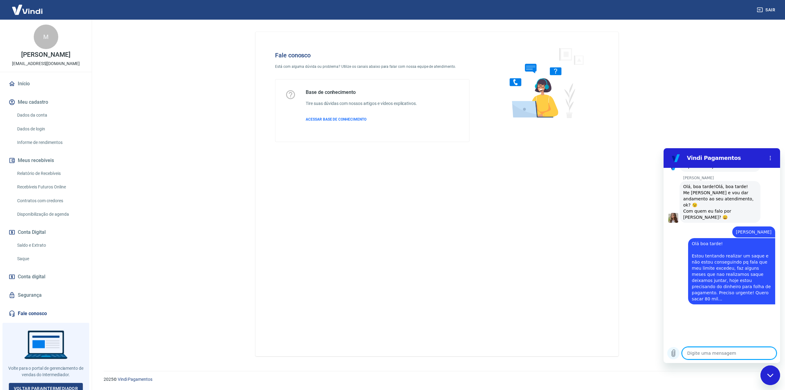
click at [675, 352] on icon "Carregar arquivo" at bounding box center [673, 353] width 3 height 7
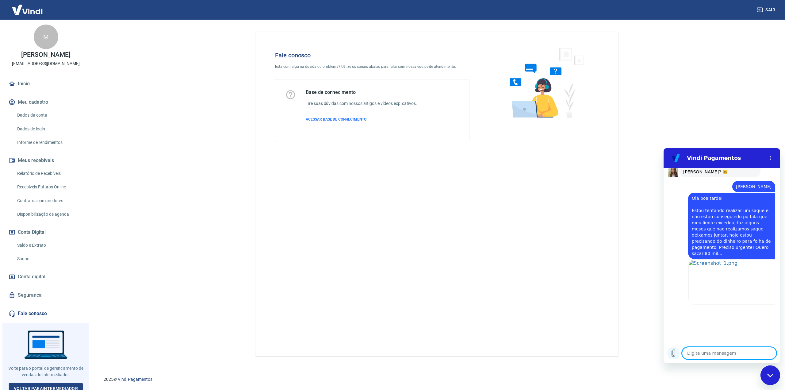
click at [672, 353] on icon "Carregar arquivo" at bounding box center [673, 352] width 7 height 7
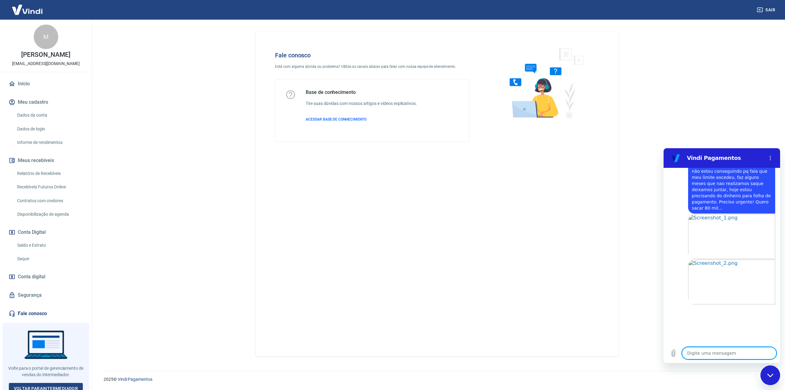
type textarea "x"
click at [708, 351] on textarea at bounding box center [729, 353] width 94 height 12
type textarea "p"
type textarea "x"
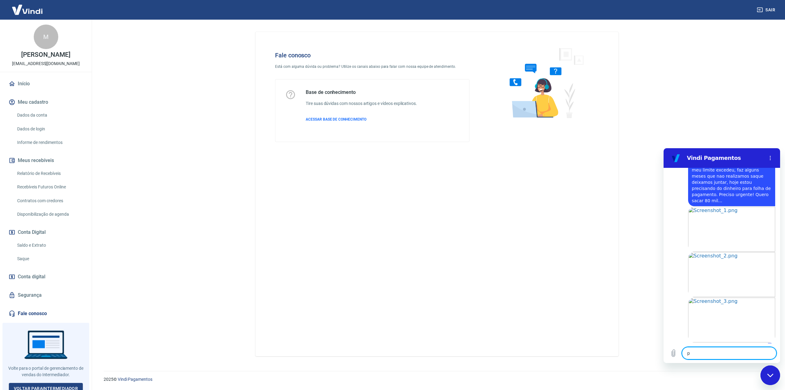
type textarea "pr"
type textarea "x"
type textarea "pre"
type textarea "x"
type textarea "prec"
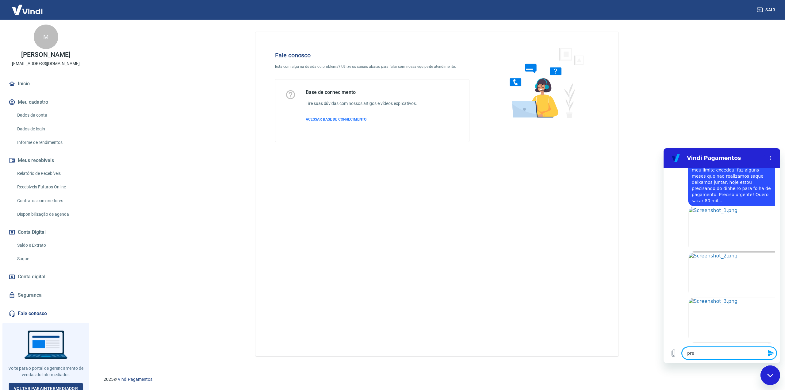
type textarea "x"
type textarea "preci"
type textarea "x"
type textarea "precis"
type textarea "x"
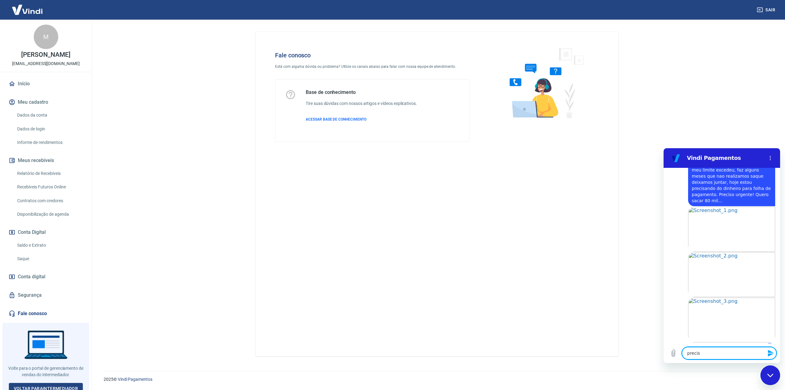
type textarea "preciso"
type textarea "x"
type textarea "preciso"
type textarea "x"
type textarea "preciso s"
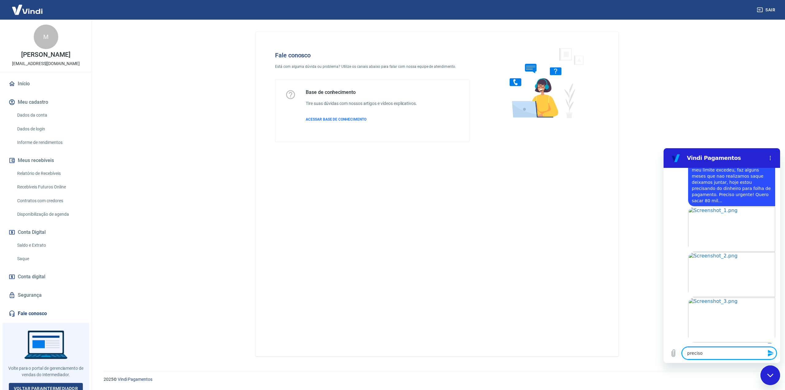
type textarea "x"
type textarea "preciso sa"
type textarea "x"
type textarea "preciso sac"
type textarea "x"
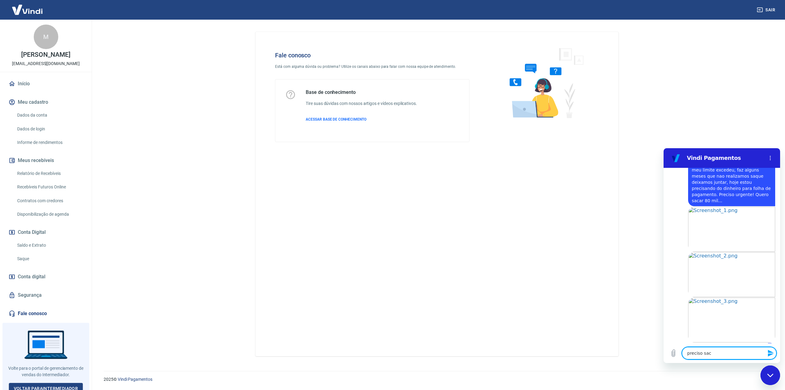
type textarea "preciso saca"
type textarea "x"
type textarea "preciso sacar"
type textarea "x"
type textarea "preciso sacar"
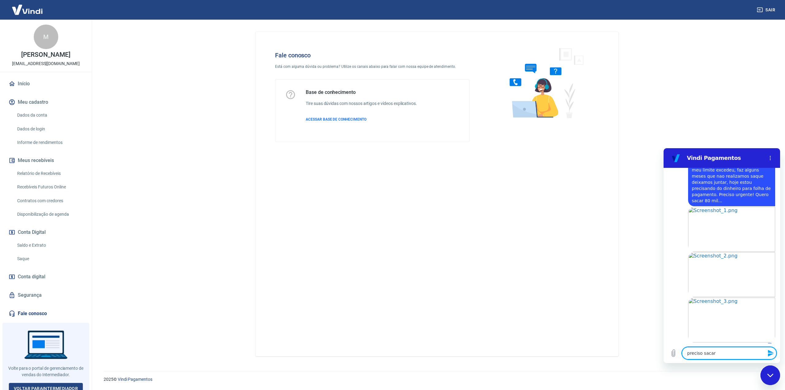
type textarea "x"
type textarea "preciso sacar h"
type textarea "x"
type textarea "preciso sacar ho"
type textarea "x"
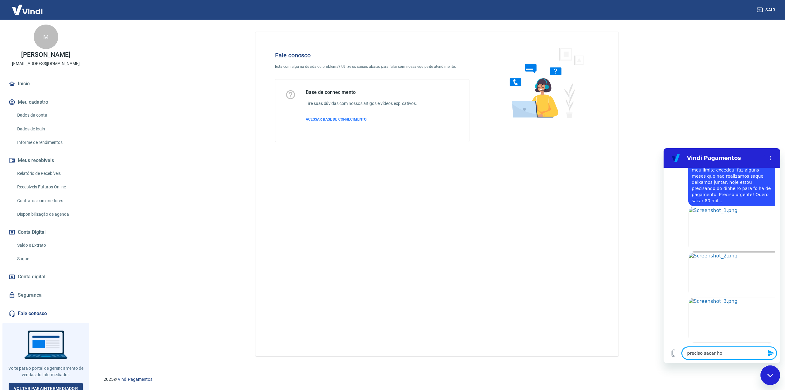
type textarea "preciso sacar hoj"
type textarea "x"
type textarea "preciso sacar hoje"
type textarea "x"
type textarea "preciso sacar hoje"
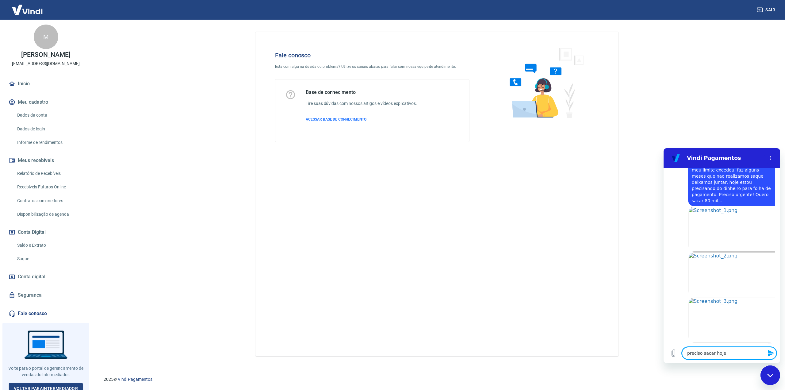
type textarea "x"
type textarea "preciso sacar hoje s"
type textarea "x"
type textarea "preciso sacar hoje se"
type textarea "x"
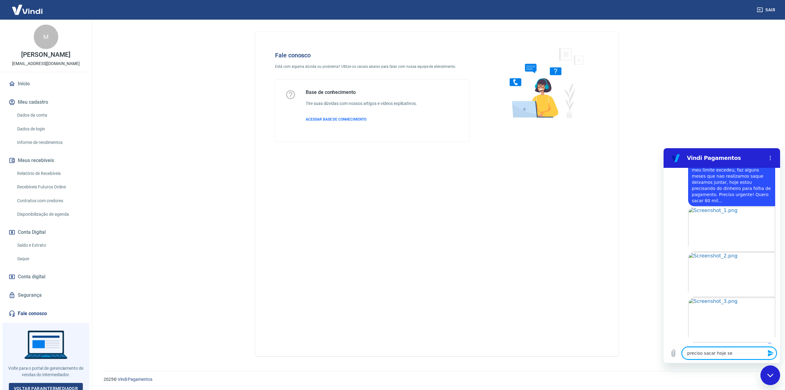
type textarea "preciso sacar hoje sem"
type textarea "x"
type textarea "preciso sacar hoje sem"
type textarea "x"
type textarea "preciso sacar hoje sem f"
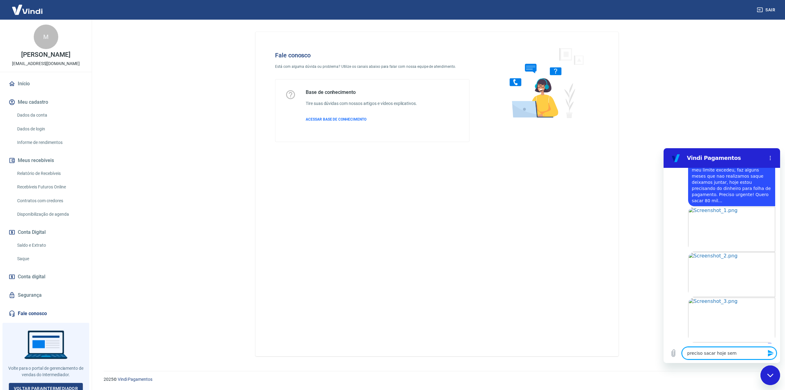
type textarea "x"
type textarea "preciso sacar hoje sem fa"
type textarea "x"
type textarea "preciso sacar hoje sem fal"
type textarea "x"
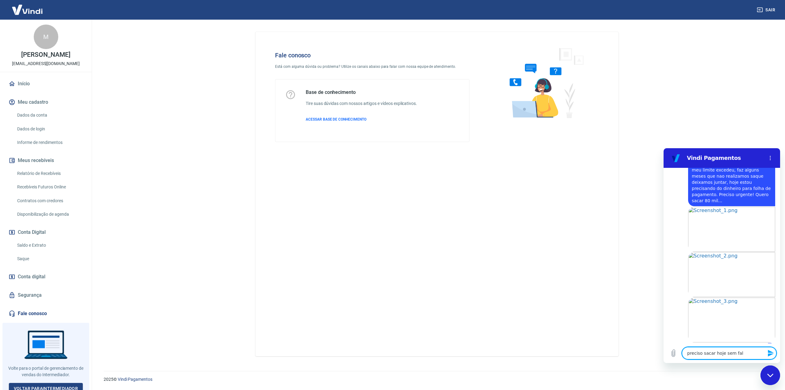
type textarea "preciso sacar hoje sem falt"
type textarea "x"
type textarea "preciso sacar hoje sem falta"
type textarea "x"
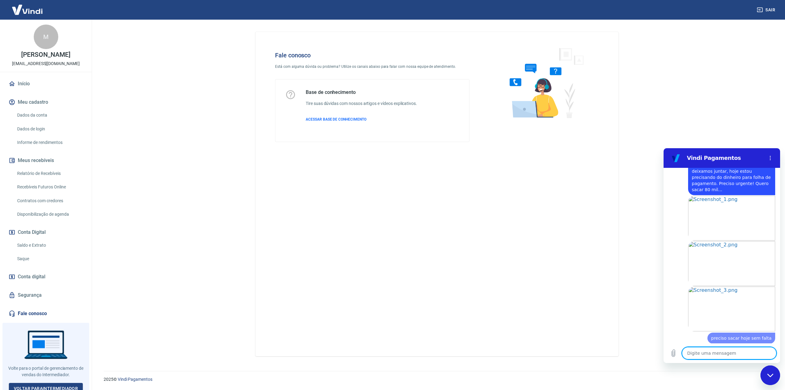
type textarea "x"
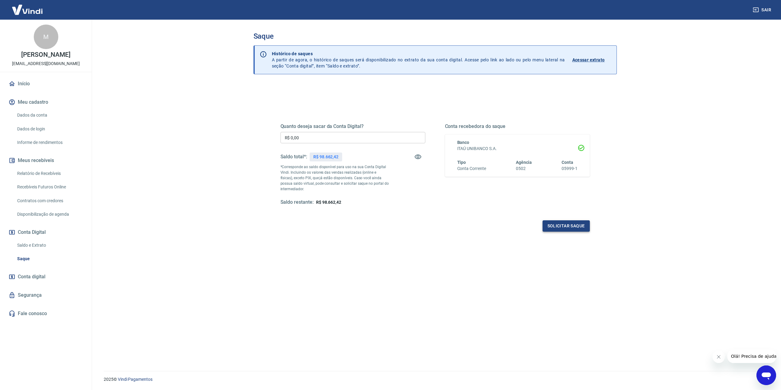
click at [575, 223] on button "Solicitar saque" at bounding box center [565, 225] width 47 height 11
drag, startPoint x: 334, startPoint y: 137, endPoint x: 191, endPoint y: 137, distance: 143.0
click at [194, 137] on main "Saque Histórico de saques A partir de agora, o histórico de saques será disponi…" at bounding box center [435, 205] width 692 height 370
type input "R$ 80.000,00"
click at [569, 230] on button "Solicitar saque" at bounding box center [565, 225] width 47 height 11
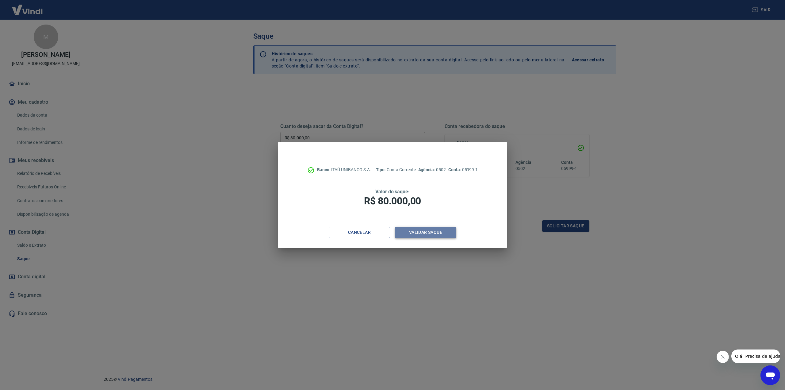
click at [423, 232] on button "Validar saque" at bounding box center [425, 232] width 61 height 11
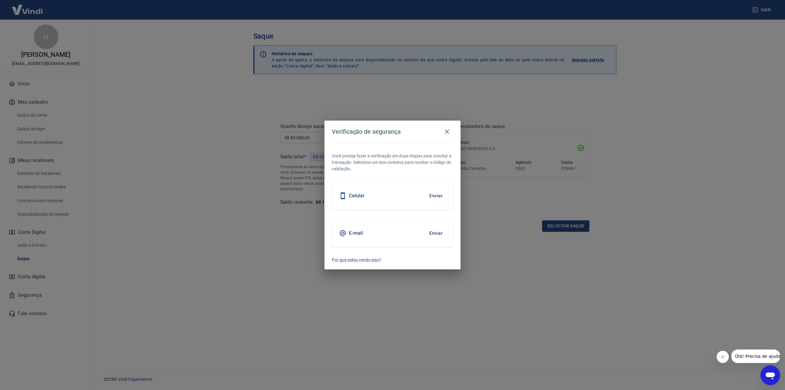
click at [437, 196] on button "Enviar" at bounding box center [436, 195] width 20 height 13
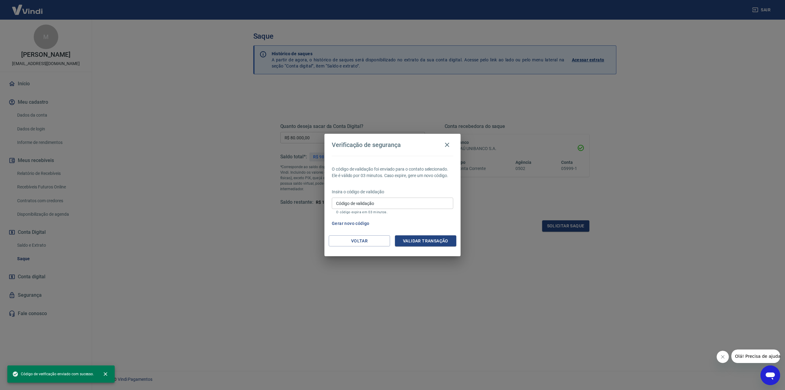
click at [378, 202] on input "Código de validação" at bounding box center [392, 203] width 121 height 11
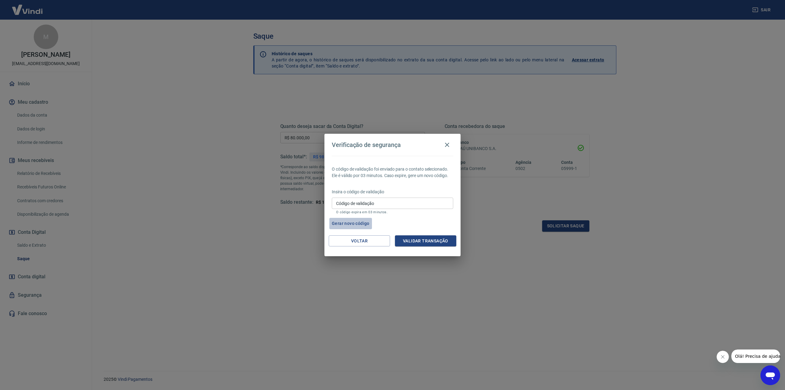
click at [361, 223] on button "Gerar novo código" at bounding box center [350, 223] width 43 height 11
click at [367, 204] on input "Código de validação" at bounding box center [392, 203] width 121 height 11
type input "417620"
click at [434, 240] on button "Validar transação" at bounding box center [425, 240] width 61 height 11
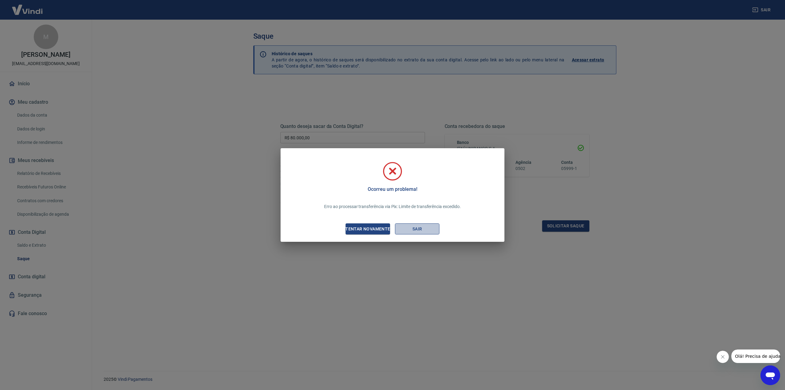
click at [416, 232] on button "Sair" at bounding box center [417, 228] width 44 height 11
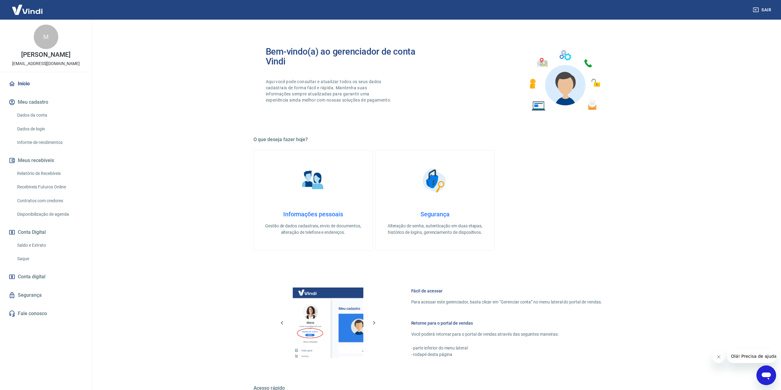
click at [770, 375] on icon "Abrir janela de mensagens" at bounding box center [765, 375] width 9 height 7
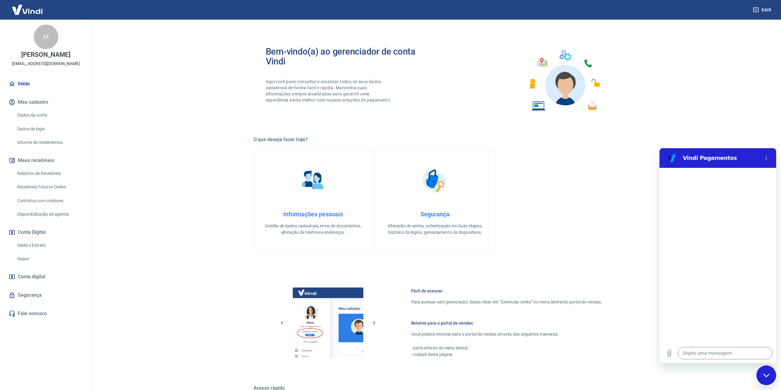
click at [25, 79] on link "Início" at bounding box center [45, 83] width 77 height 13
click at [704, 354] on textarea at bounding box center [725, 353] width 94 height 12
type textarea "o"
type textarea "x"
type textarea "oi"
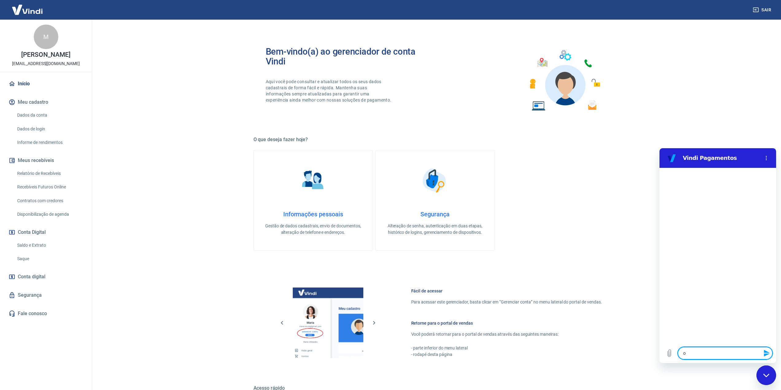
type textarea "x"
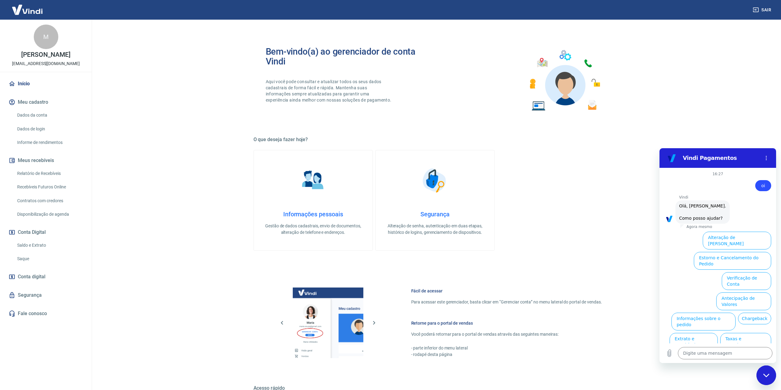
scroll to position [14, 0]
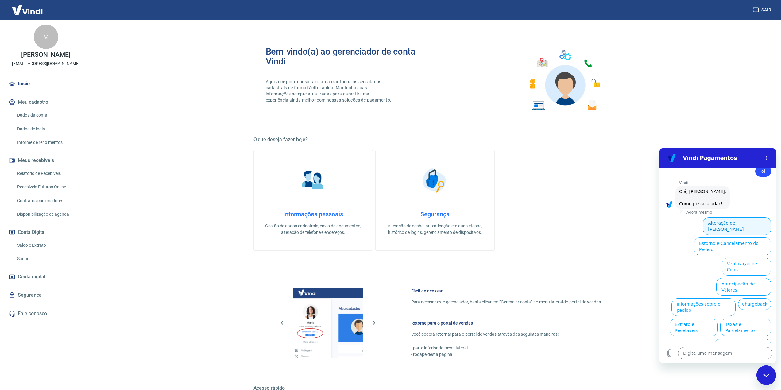
click at [733, 222] on button "Alteração de [PERSON_NAME]" at bounding box center [736, 226] width 68 height 18
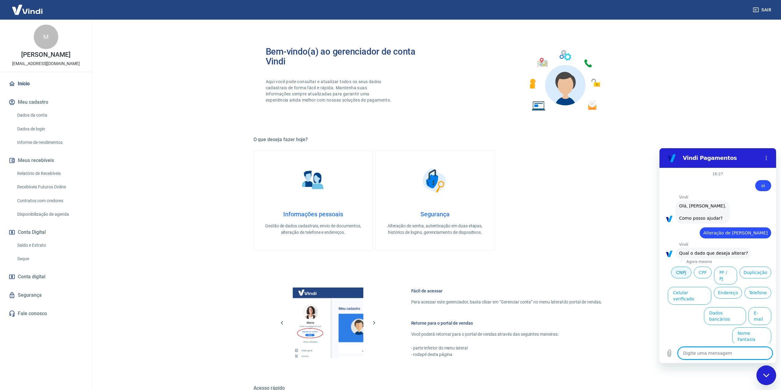
click at [685, 272] on button "CNPJ" at bounding box center [681, 273] width 20 height 12
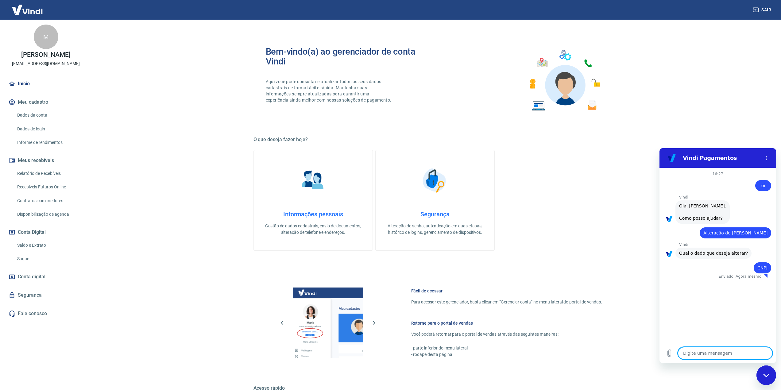
type textarea "x"
click at [717, 353] on textarea at bounding box center [725, 353] width 94 height 12
type textarea "q"
type textarea "x"
type textarea "qu"
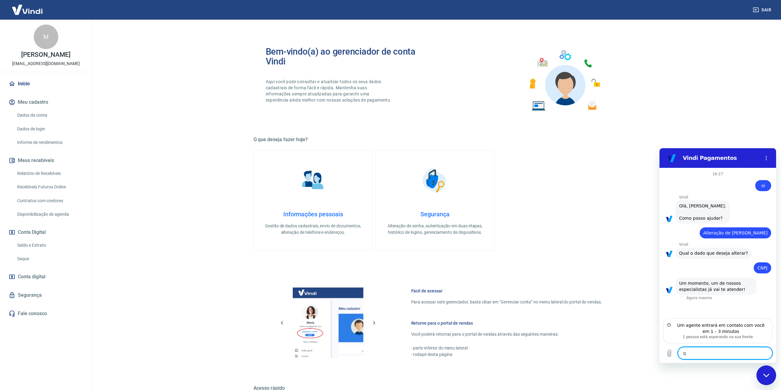
type textarea "x"
type textarea "que"
type textarea "x"
type textarea "quer"
type textarea "x"
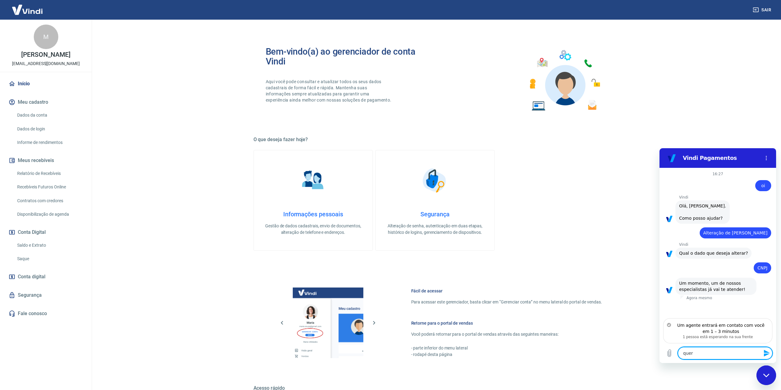
type textarea "quero"
type textarea "x"
type textarea "quero"
type textarea "x"
type textarea "quero f"
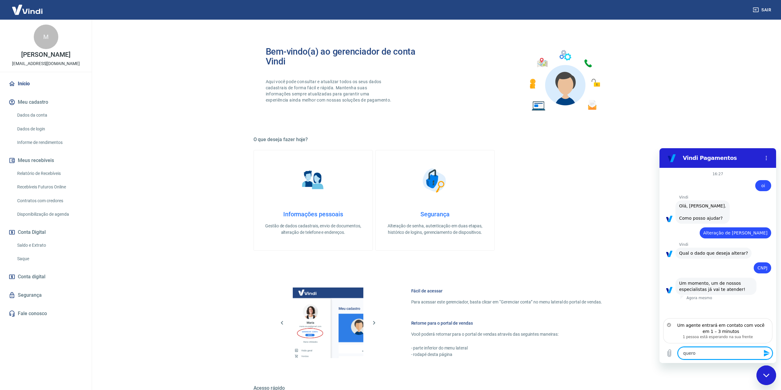
type textarea "x"
type textarea "quero fa"
type textarea "x"
type textarea "quero fal"
type textarea "x"
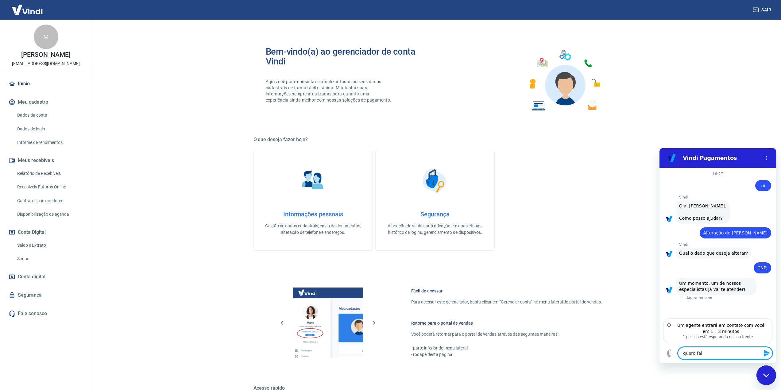
type textarea "quero fala"
type textarea "x"
type textarea "quero falar"
type textarea "x"
type textarea "quero falar"
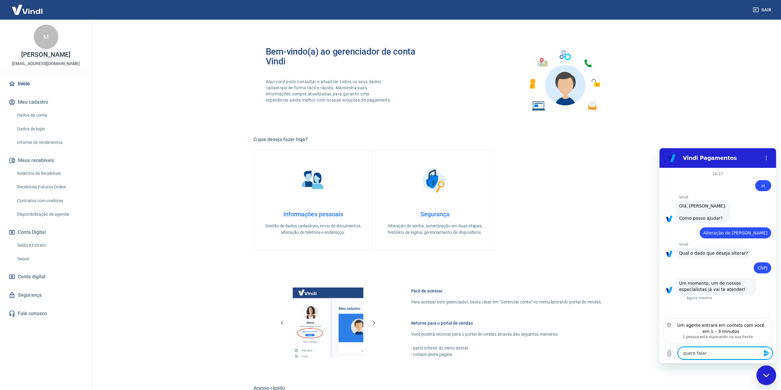
type textarea "x"
type textarea "quero falar c"
type textarea "x"
type textarea "quero falar co"
type textarea "x"
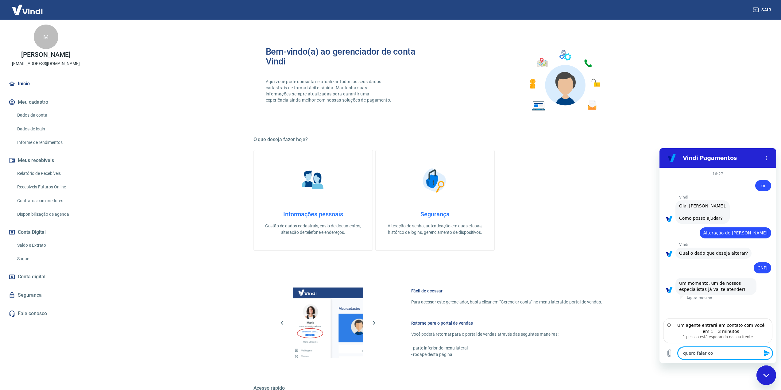
type textarea "quero falar com"
type textarea "x"
type textarea "quero falar com"
type textarea "x"
type textarea "quero falar com u"
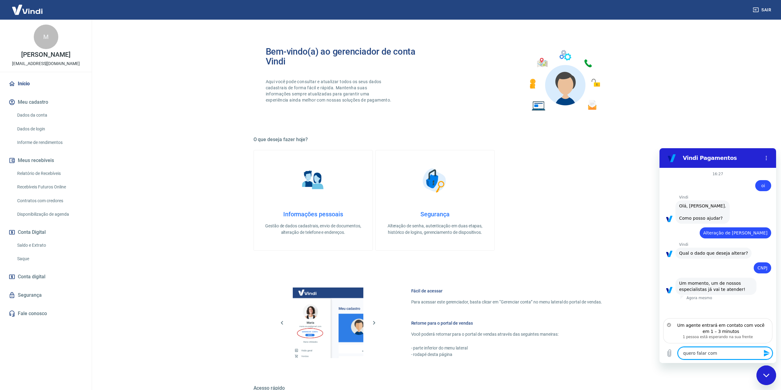
type textarea "x"
type textarea "quero falar com um"
type textarea "x"
type textarea "quero falar com um"
type textarea "x"
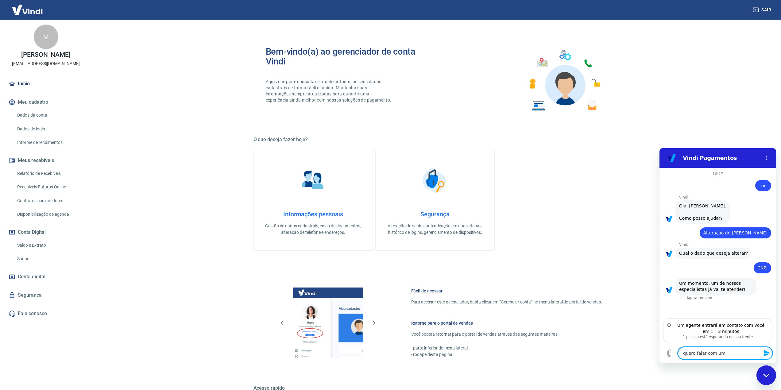
type textarea "quero falar com um a"
type textarea "x"
type textarea "quero falar com um at"
type textarea "x"
type textarea "quero falar com um ate"
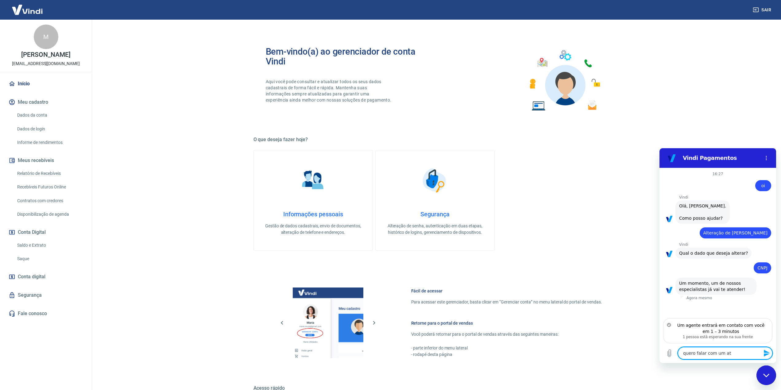
type textarea "x"
type textarea "quero falar com um [GEOGRAPHIC_DATA]"
type textarea "x"
type textarea "quero falar com um atend"
type textarea "x"
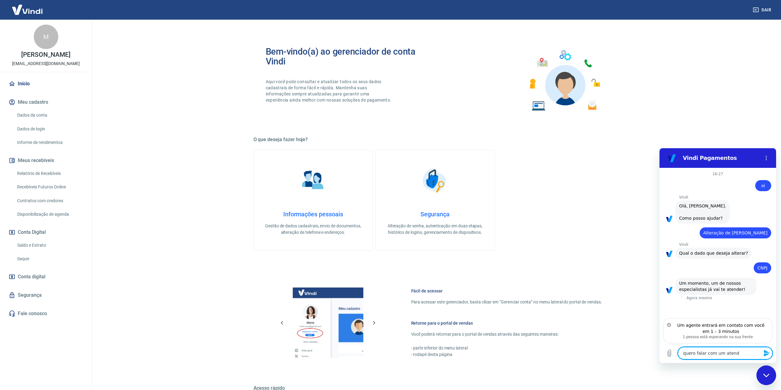
type textarea "quero falar com um atende"
type textarea "x"
type textarea "quero falar com um atenden"
type textarea "x"
type textarea "quero falar com um atendent"
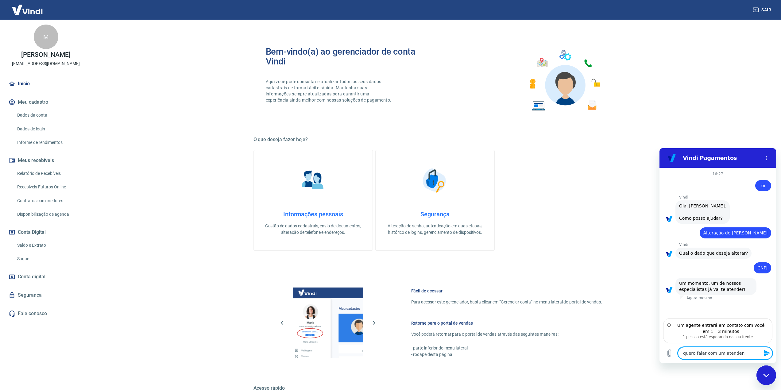
type textarea "x"
type textarea "quero falar com um atendente"
type textarea "x"
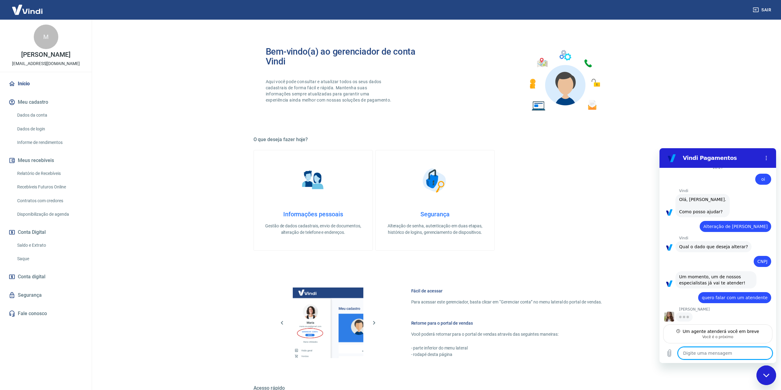
type textarea "x"
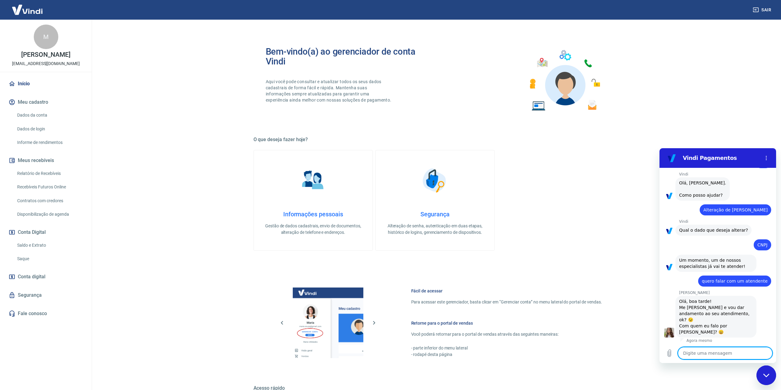
scroll to position [24, 0]
click at [706, 354] on textarea at bounding box center [725, 353] width 94 height 12
type textarea "m"
type textarea "x"
type textarea "ma"
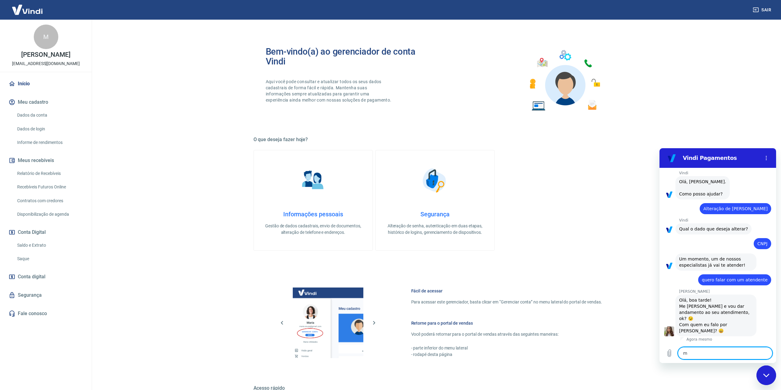
type textarea "x"
type textarea "mar"
type textarea "x"
type textarea "marc"
type textarea "x"
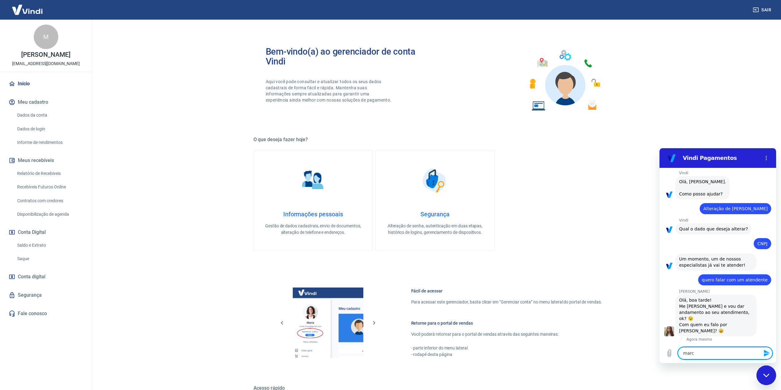
type textarea "marce"
type textarea "x"
type textarea "[PERSON_NAME]"
type textarea "x"
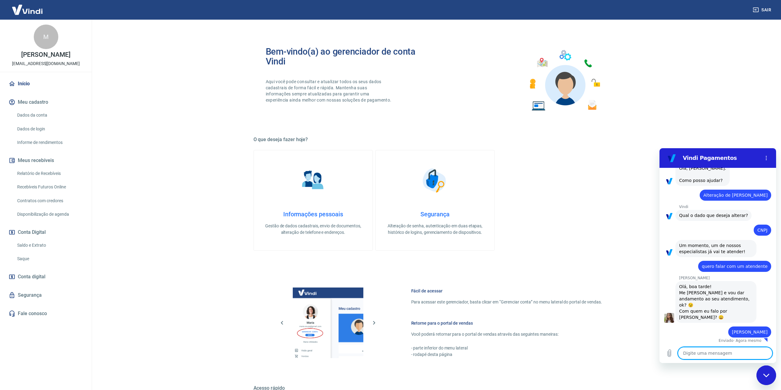
scroll to position [39, 0]
click at [668, 354] on icon "Carregar arquivo" at bounding box center [669, 353] width 3 height 7
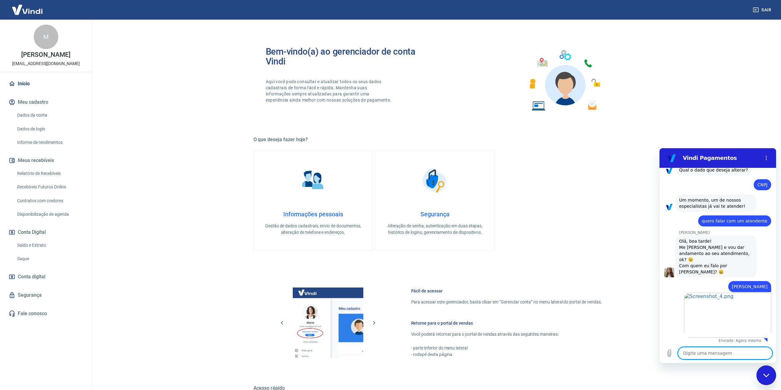
scroll to position [84, 0]
click at [669, 352] on icon "Carregar arquivo" at bounding box center [668, 352] width 7 height 7
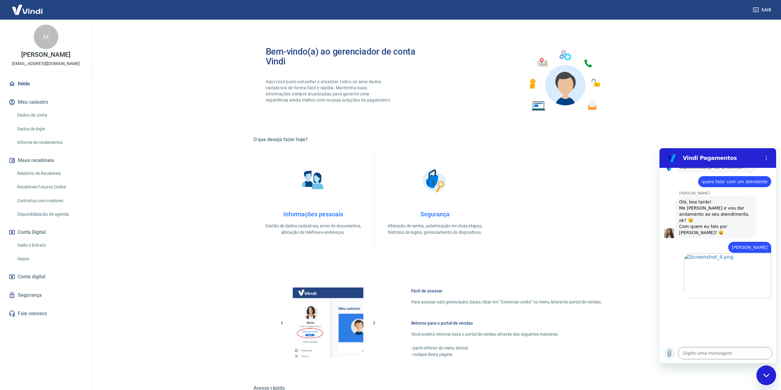
click at [668, 350] on icon "Carregar arquivo" at bounding box center [669, 353] width 3 height 7
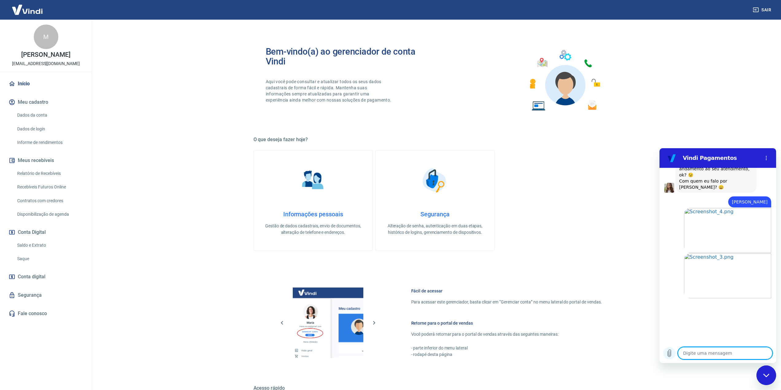
click at [667, 354] on icon "Carregar arquivo" at bounding box center [668, 352] width 7 height 7
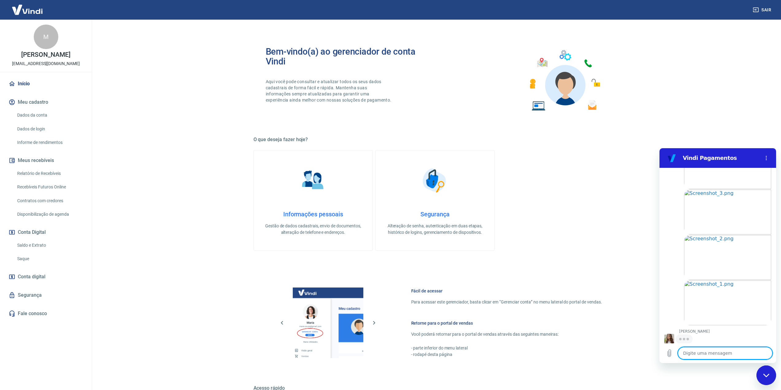
scroll to position [232, 0]
click at [716, 353] on textarea at bounding box center [725, 353] width 94 height 12
click at [718, 352] on textarea at bounding box center [725, 353] width 94 height 12
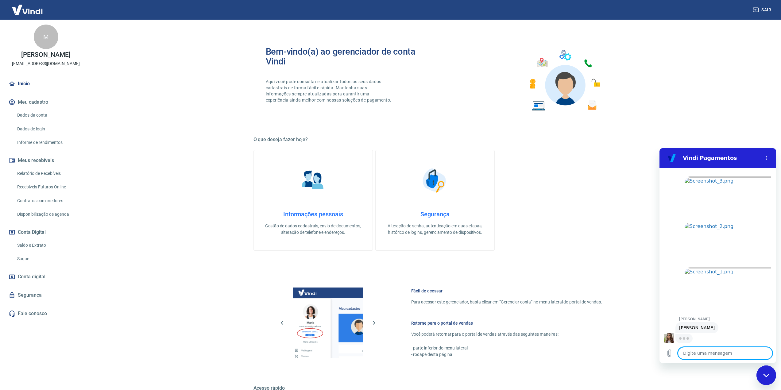
type textarea "x"
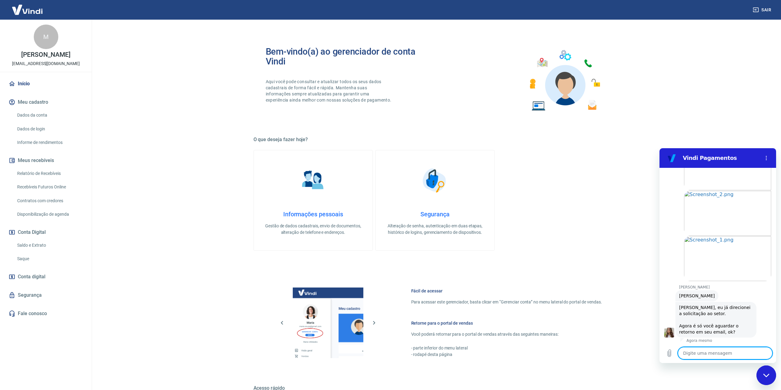
scroll to position [277, 0]
type textarea "n"
type textarea "x"
type textarea "na"
type textarea "x"
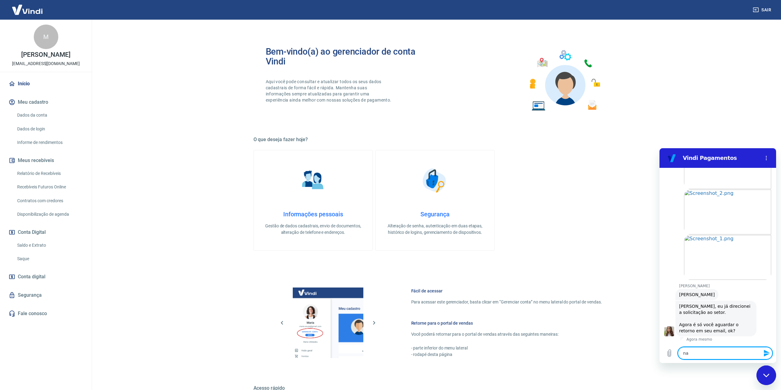
type textarea "nao"
type textarea "x"
type textarea "nao"
type textarea "x"
type textarea "nao n"
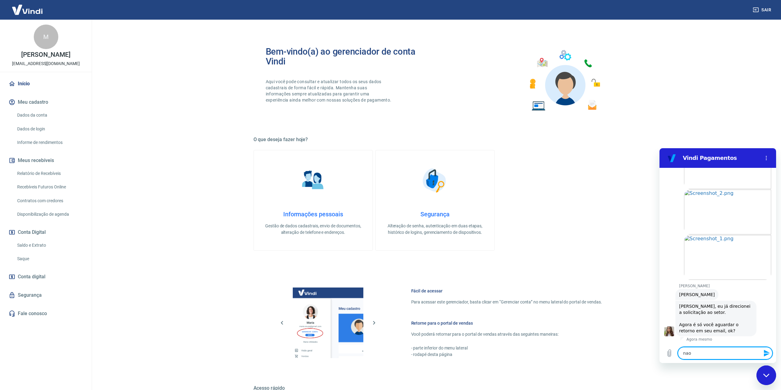
type textarea "x"
type textarea "nao na"
type textarea "x"
type textarea "nao nao"
type textarea "x"
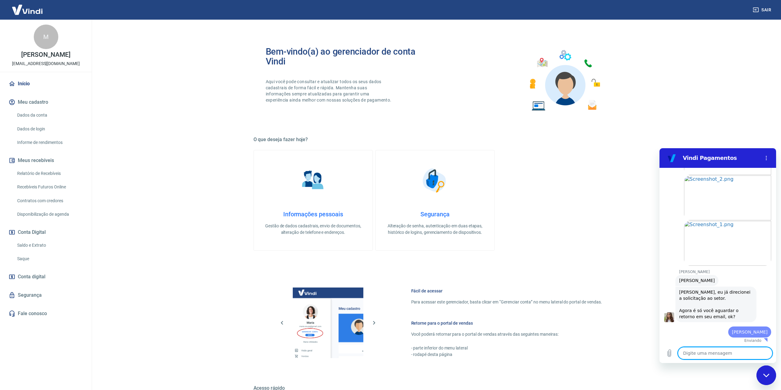
type textarea "x"
type textarea "q"
type textarea "x"
type textarea "qu"
type textarea "x"
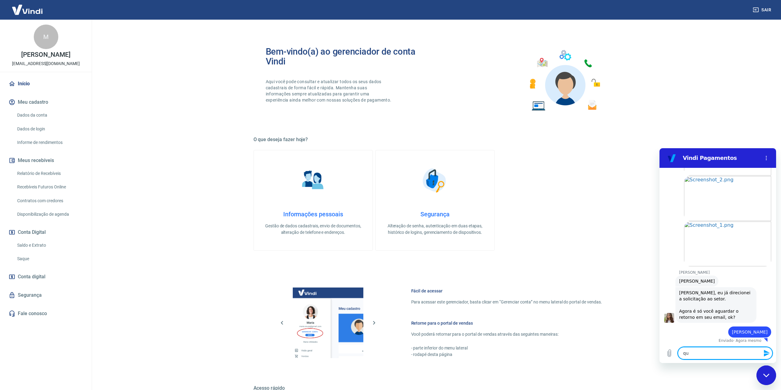
type textarea "que"
type textarea "x"
type textarea "quer"
type textarea "x"
type textarea "quero"
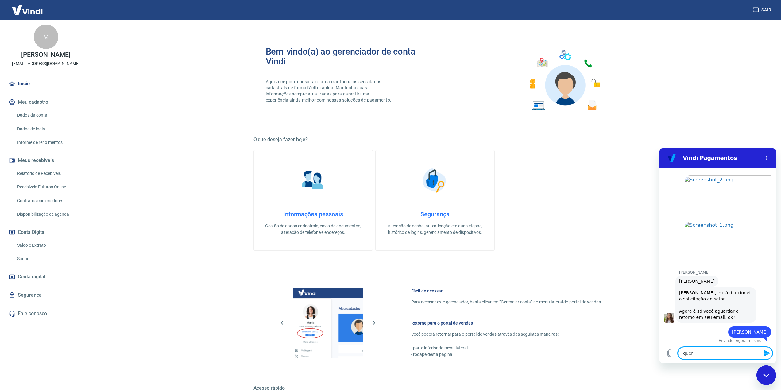
type textarea "x"
type textarea "quero"
type textarea "x"
type textarea "quero a"
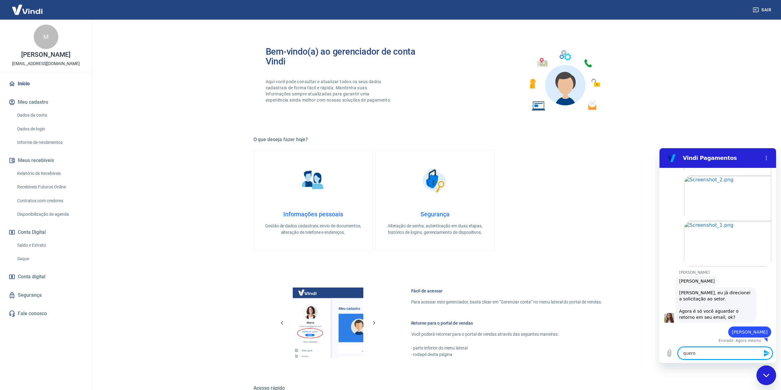
type textarea "x"
type textarea "quero at"
type textarea "x"
type textarea "quero ate"
type textarea "x"
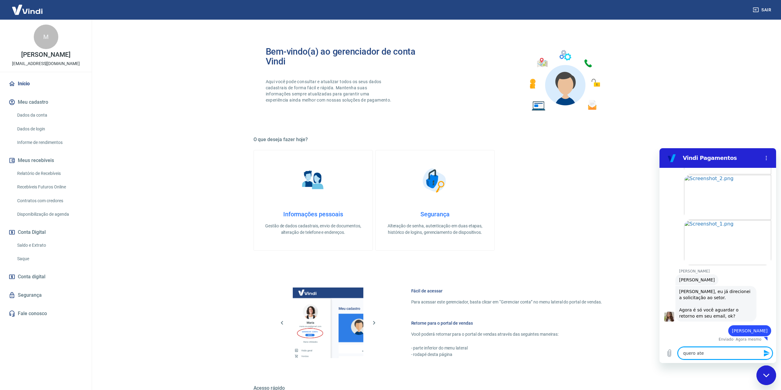
type textarea "quero aten"
type textarea "x"
type textarea "quero atend"
type textarea "x"
type textarea "quero atendi"
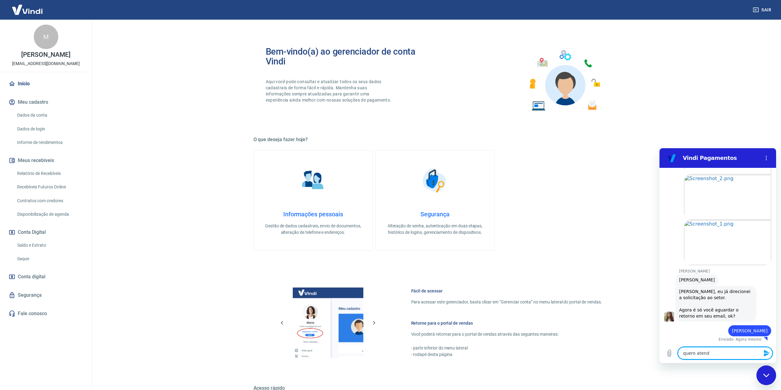
type textarea "x"
type textarea "quero atendim"
type textarea "x"
type textarea "quero atendime"
type textarea "x"
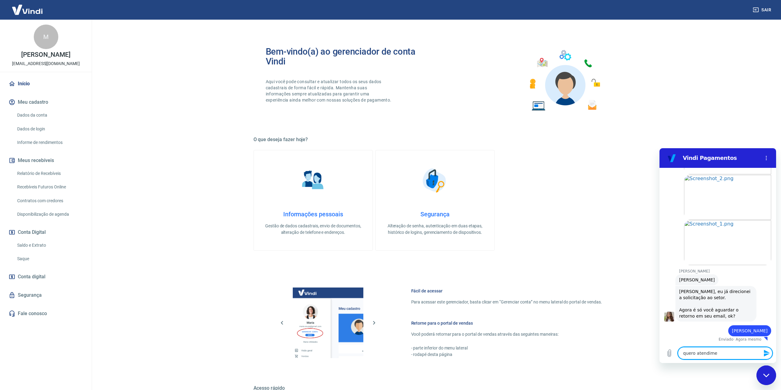
type textarea "quero atendimen"
type textarea "x"
type textarea "quero atendiment"
type textarea "x"
type textarea "quero atendimento"
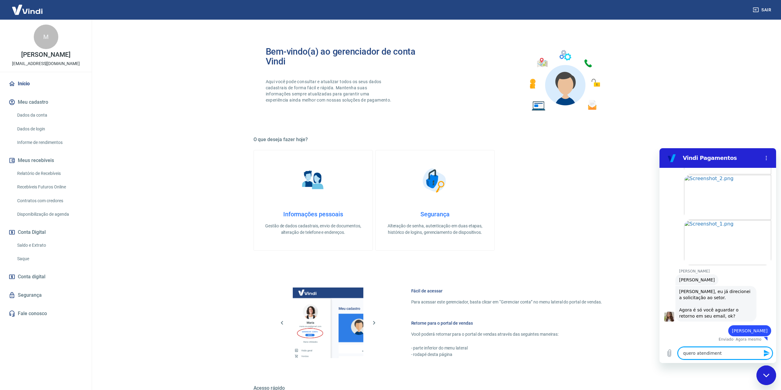
type textarea "x"
type textarea "quero atendimento"
type textarea "x"
type textarea "quero atendimento i"
type textarea "x"
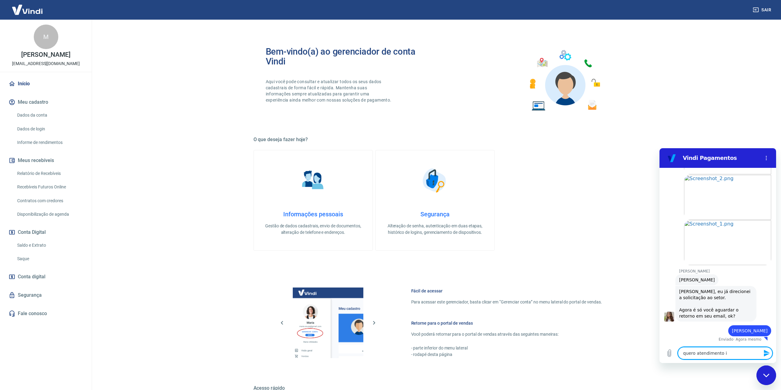
type textarea "quero atendimento im"
type textarea "x"
type textarea "quero atendimento ime"
type textarea "x"
type textarea "quero atendimento imed"
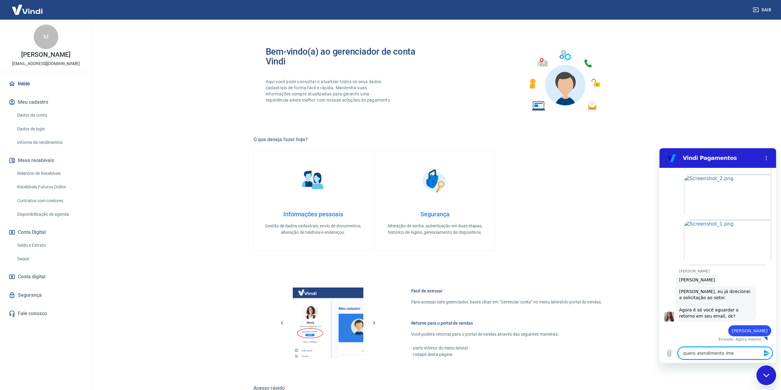
type textarea "x"
type textarea "quero atendimento imedi"
type textarea "x"
type textarea "quero atendimento imedia"
type textarea "x"
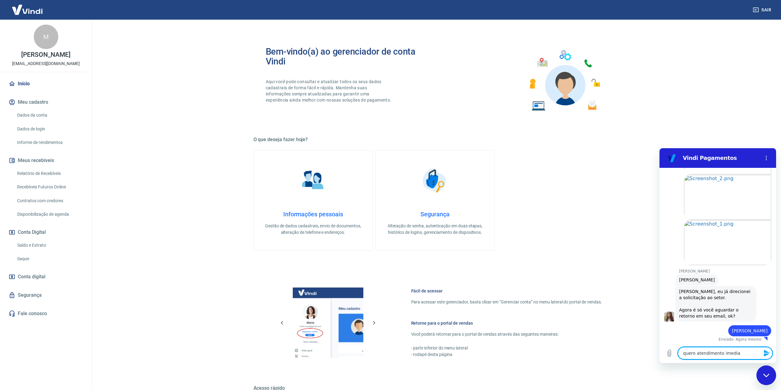
type textarea "quero atendimento imediat"
type textarea "x"
type textarea "quero atendimento imediato"
type textarea "x"
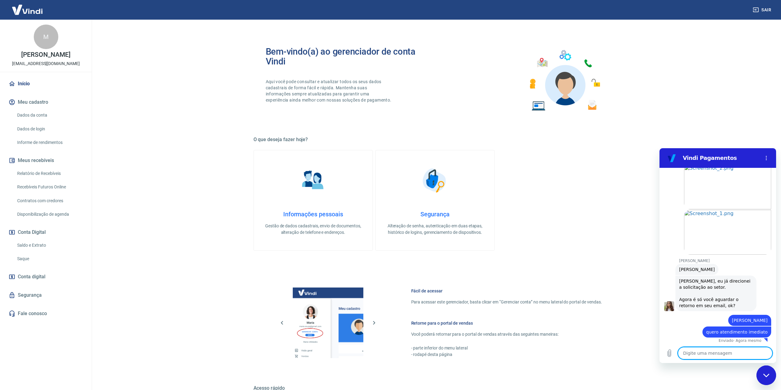
scroll to position [303, 0]
click at [708, 350] on textarea at bounding box center [725, 353] width 94 height 12
type textarea "q"
type textarea "x"
type textarea "qu"
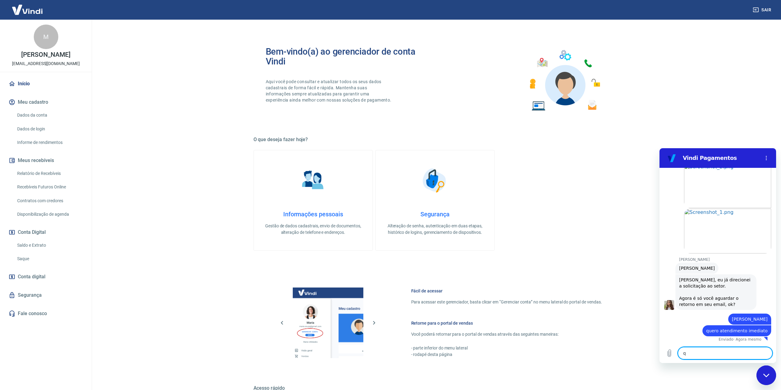
type textarea "x"
type textarea "que"
type textarea "x"
type textarea "quer"
type textarea "x"
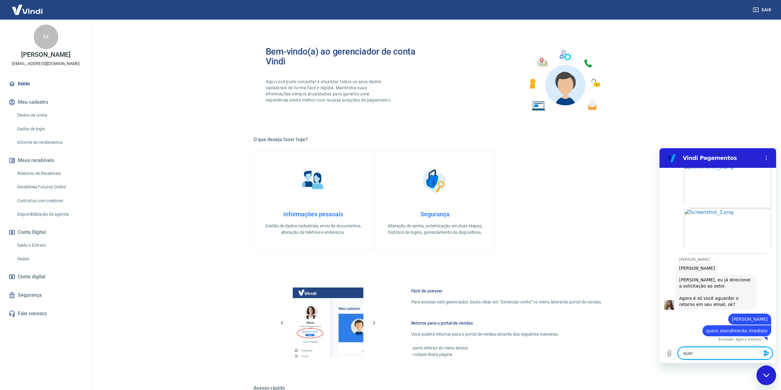
type textarea "quero"
type textarea "x"
type textarea "quero"
type textarea "x"
type textarea "quero a"
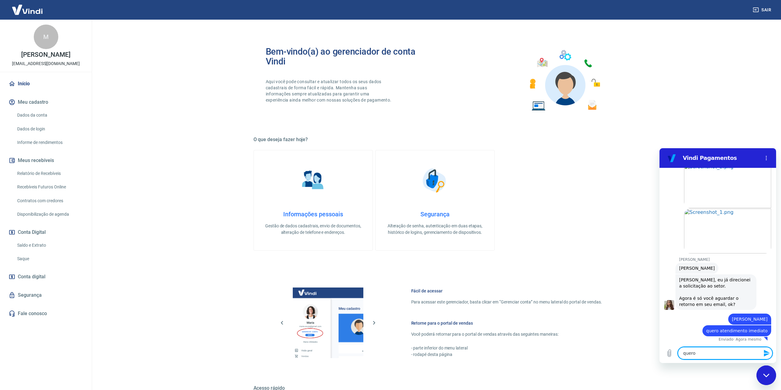
type textarea "x"
type textarea "quero au"
type textarea "x"
type textarea "quero auq"
type textarea "x"
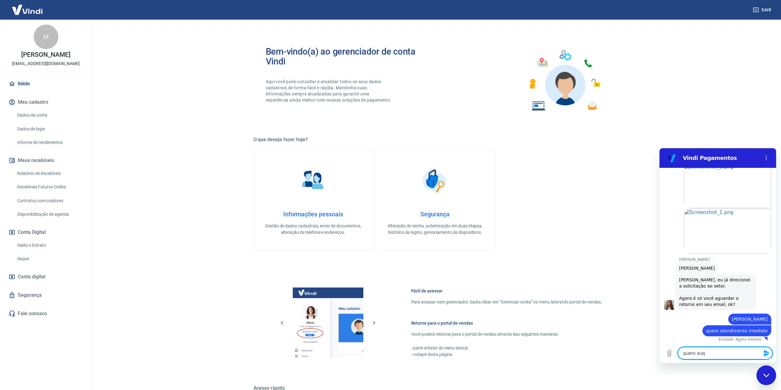
type textarea "quero auq"
type textarea "x"
type textarea "quero auq e"
type textarea "x"
type textarea "quero auq"
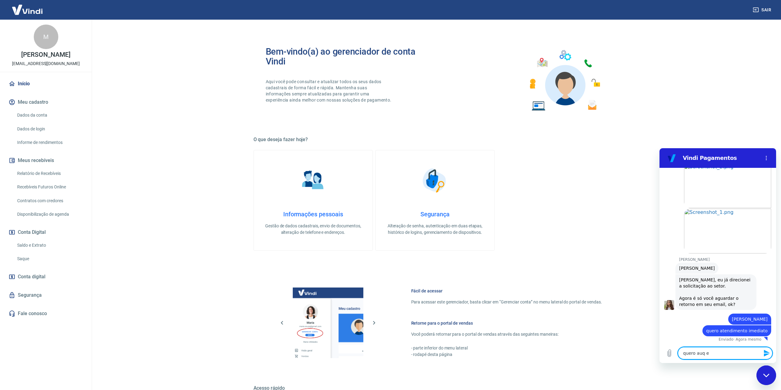
type textarea "x"
type textarea "quero auq"
type textarea "x"
type textarea "quero au"
type textarea "x"
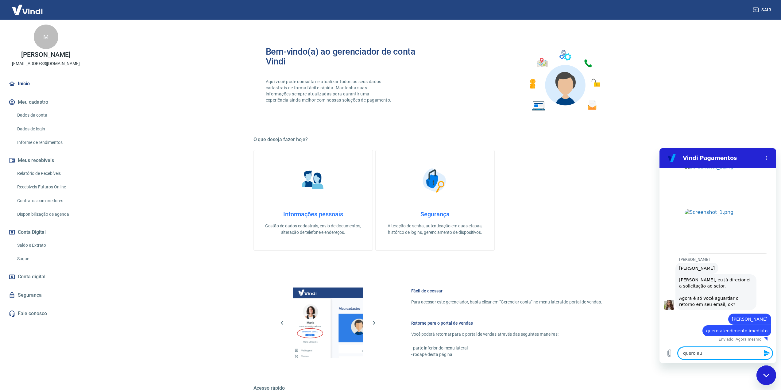
type textarea "quero a"
type textarea "x"
type textarea "quero"
type textarea "x"
type textarea "quero q"
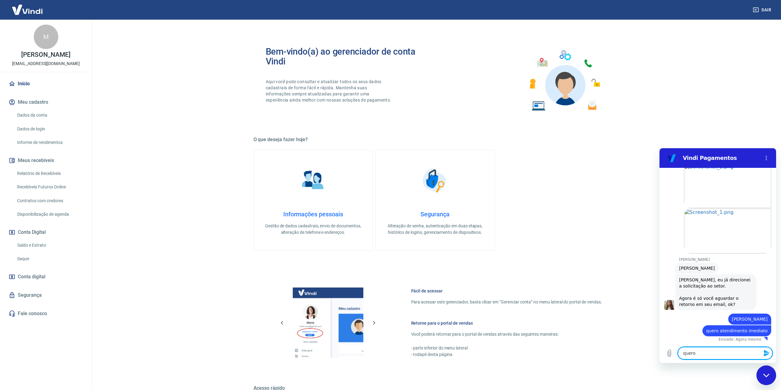
type textarea "x"
type textarea "quero qu"
type textarea "x"
type textarea "quero que"
type textarea "x"
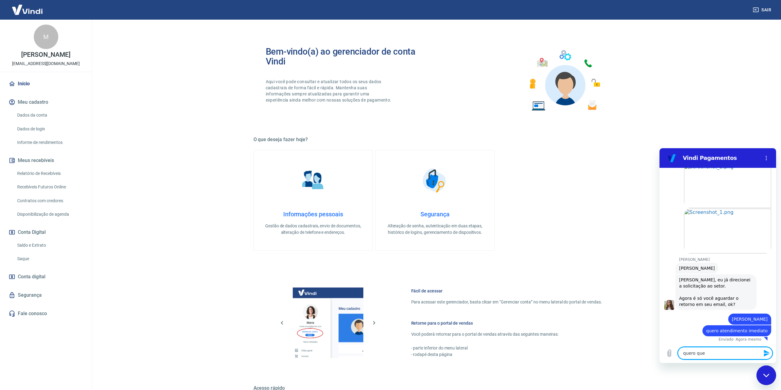
type textarea "quero que"
type textarea "x"
type textarea "quero que a"
type textarea "x"
type textarea "quero que al"
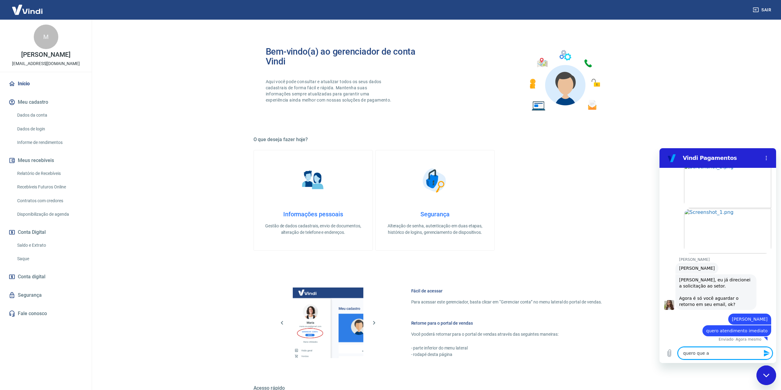
type textarea "x"
type textarea "quero que alg"
type textarea "x"
type textarea "quero que algu"
type textarea "x"
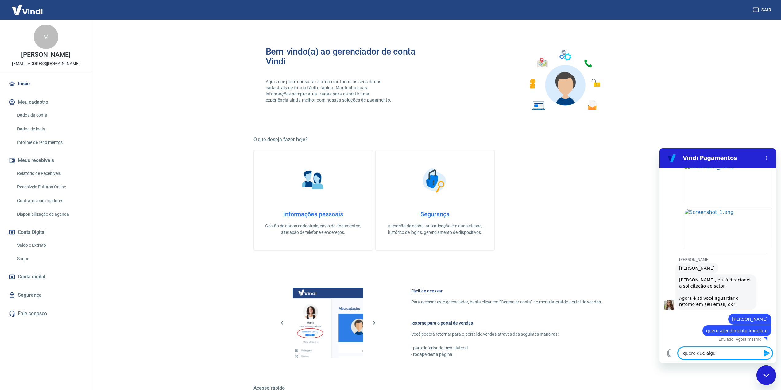
type textarea "quero que algue"
type textarea "x"
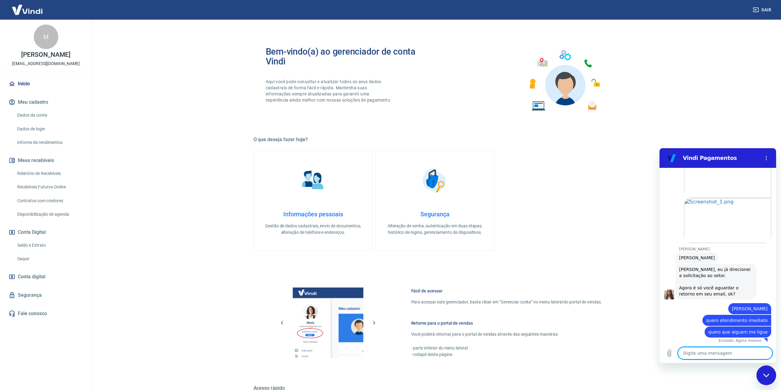
scroll to position [315, 0]
drag, startPoint x: 713, startPoint y: 354, endPoint x: 695, endPoint y: 345, distance: 20.6
click at [713, 354] on textarea at bounding box center [725, 353] width 94 height 12
click at [433, 324] on h6 "Retorne para o portal de vendas" at bounding box center [506, 323] width 191 height 6
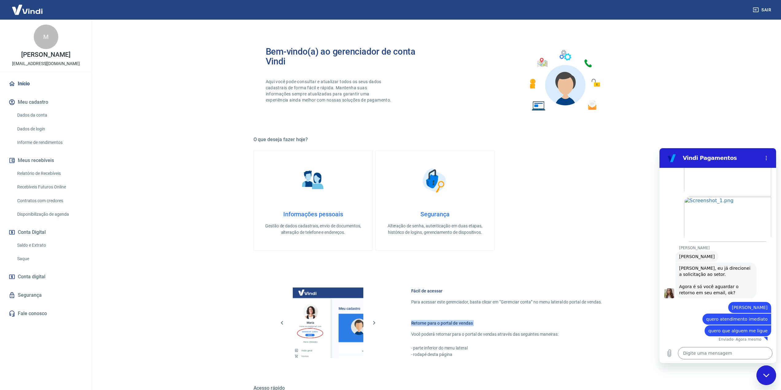
click at [433, 324] on h6 "Retorne para o portal de vendas" at bounding box center [506, 323] width 191 height 6
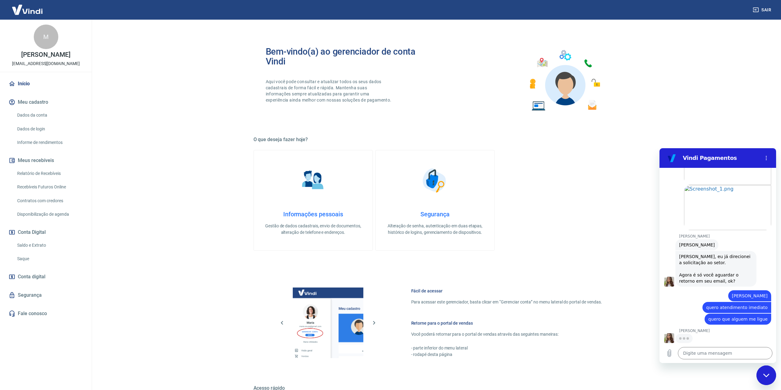
click at [299, 139] on h5 "O que deseja fazer hoje?" at bounding box center [434, 140] width 363 height 6
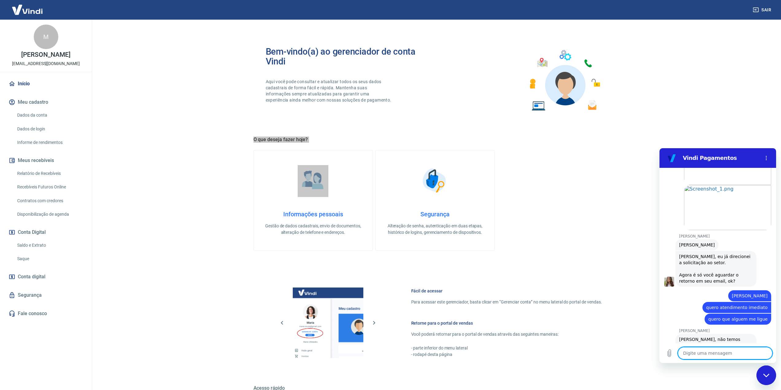
scroll to position [354, 0]
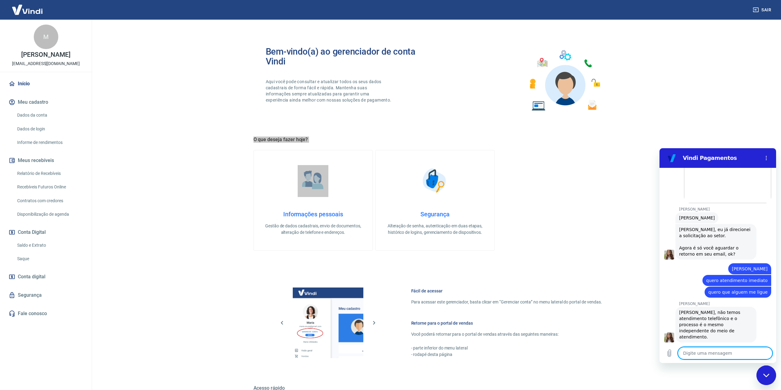
click at [708, 351] on textarea at bounding box center [725, 353] width 94 height 12
click at [706, 352] on textarea at bounding box center [725, 353] width 94 height 12
click at [719, 352] on textarea at bounding box center [725, 353] width 94 height 12
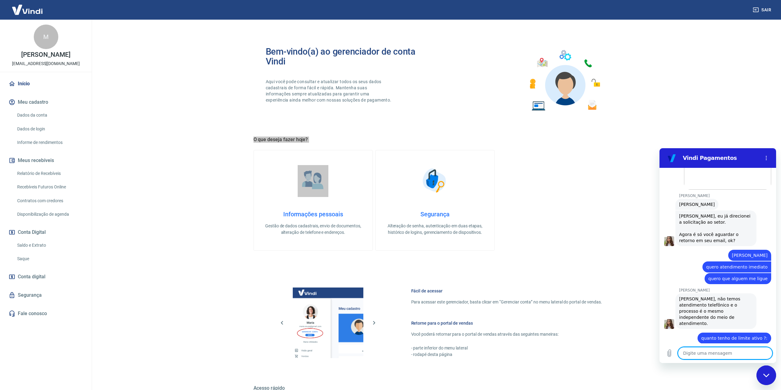
scroll to position [368, 0]
click at [701, 353] on textarea at bounding box center [725, 353] width 94 height 12
click at [695, 360] on div "Digite uma mensagem x" at bounding box center [717, 353] width 117 height 20
click at [695, 354] on textarea at bounding box center [725, 353] width 94 height 12
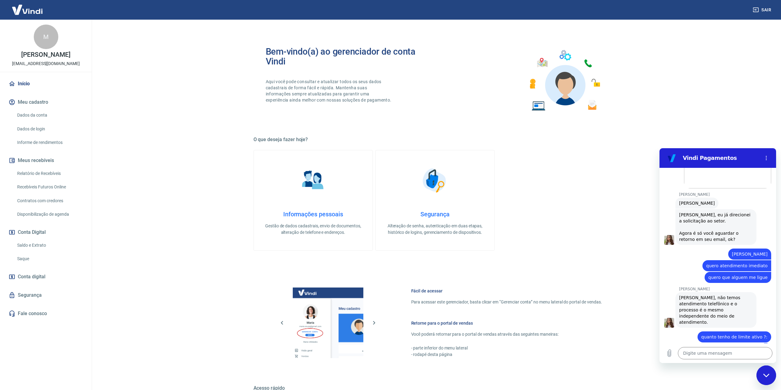
click at [144, 231] on main "Bem-vindo(a) ao gerenciador de conta Vindi Aqui você pode consultar e atualizar…" at bounding box center [435, 205] width 692 height 370
click at [716, 353] on textarea at bounding box center [725, 353] width 94 height 12
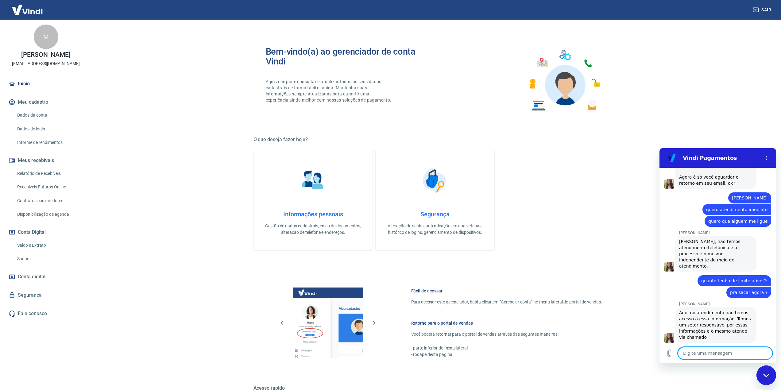
scroll to position [425, 0]
click at [725, 350] on textarea at bounding box center [725, 353] width 94 height 12
click at [724, 354] on textarea at bounding box center [725, 353] width 94 height 12
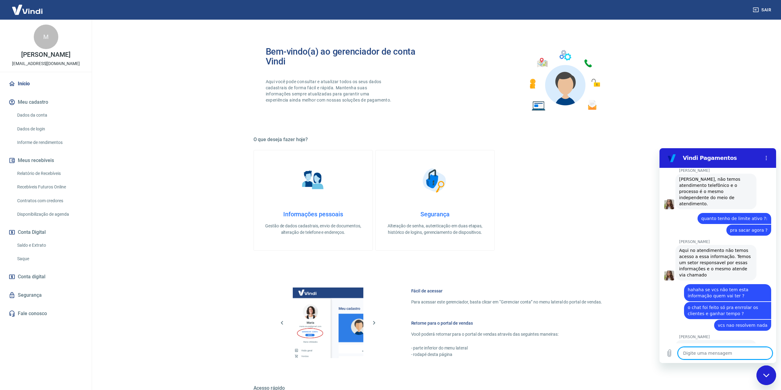
scroll to position [508, 0]
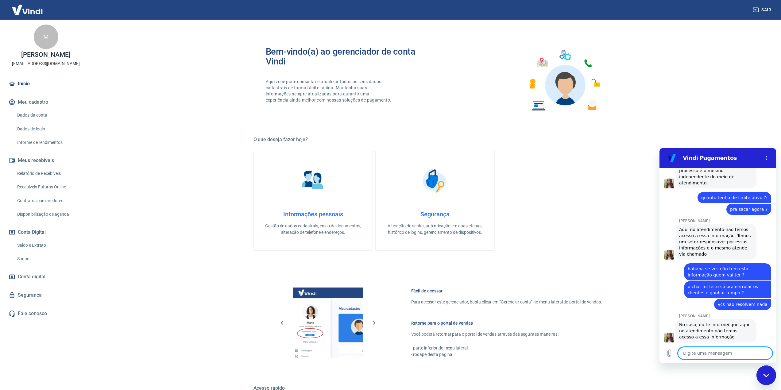
click at [719, 355] on textarea at bounding box center [725, 353] width 94 height 12
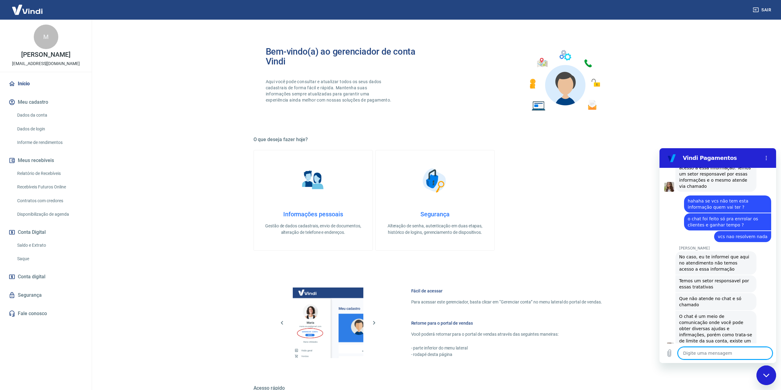
scroll to position [579, 0]
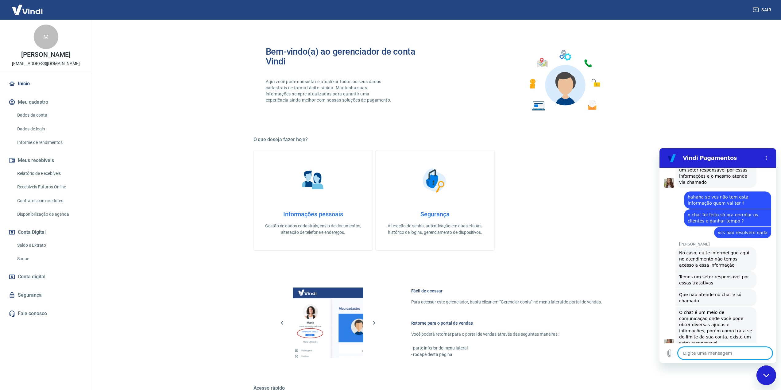
click at [177, 208] on main "Bem-vindo(a) ao gerenciador de conta Vindi Aqui você pode consultar e atualizar…" at bounding box center [435, 205] width 692 height 370
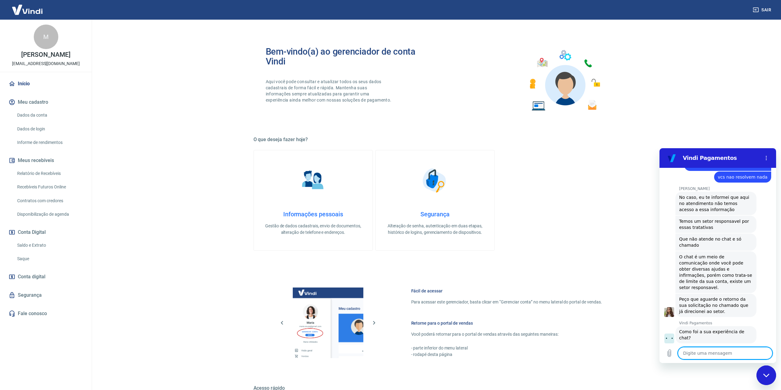
scroll to position [638, 0]
